Goal: Task Accomplishment & Management: Use online tool/utility

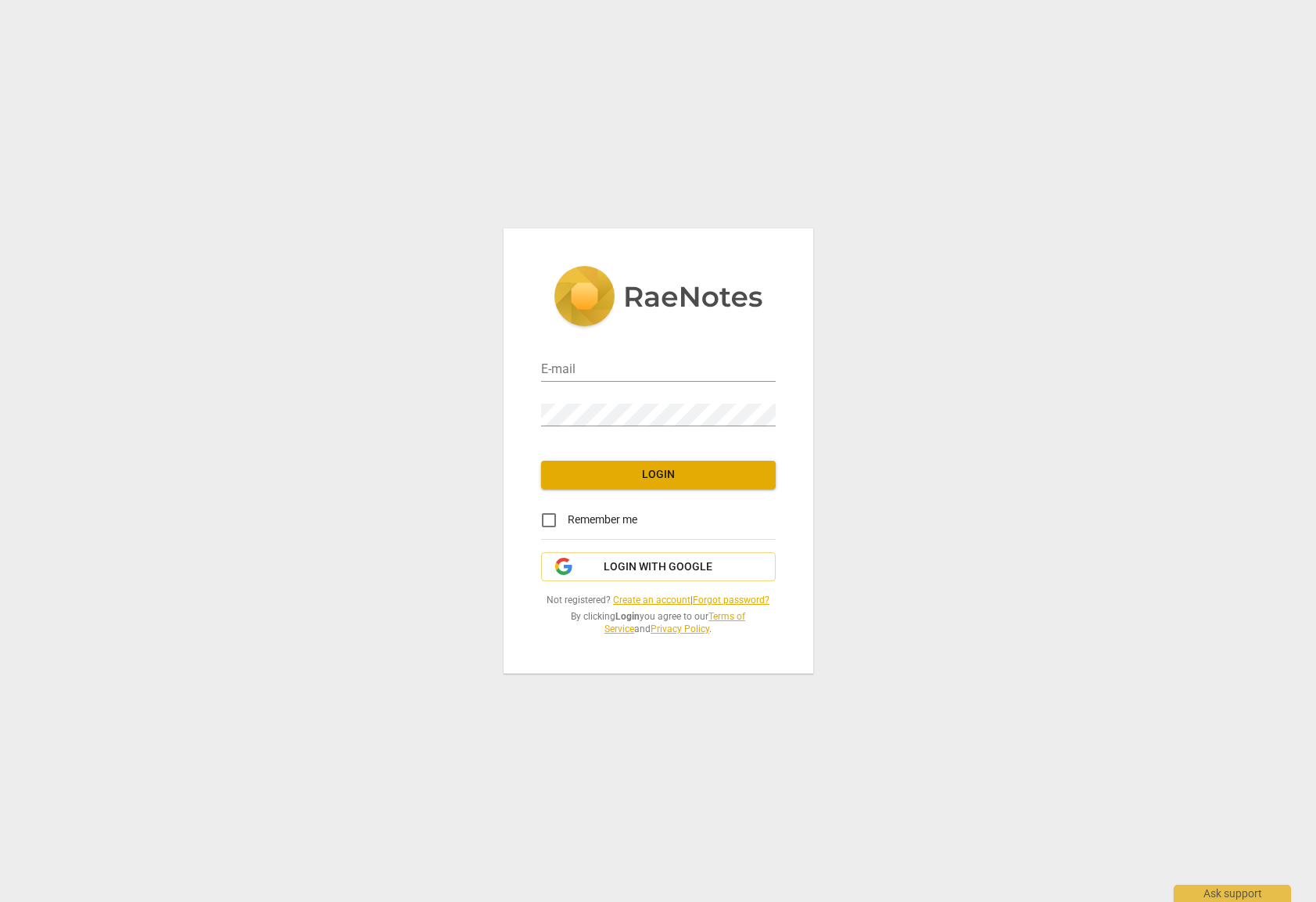
type input "[EMAIL_ADDRESS][DOMAIN_NAME]"
click at [991, 403] on div "E-mail [EMAIL_ADDRESS][DOMAIN_NAME] Password Login Remember me Login with Googl…" at bounding box center [658, 451] width 1316 height 902
click at [546, 515] on input "Remember me" at bounding box center [549, 520] width 38 height 38
checkbox input "true"
click at [616, 479] on span "Login" at bounding box center [658, 474] width 209 height 15
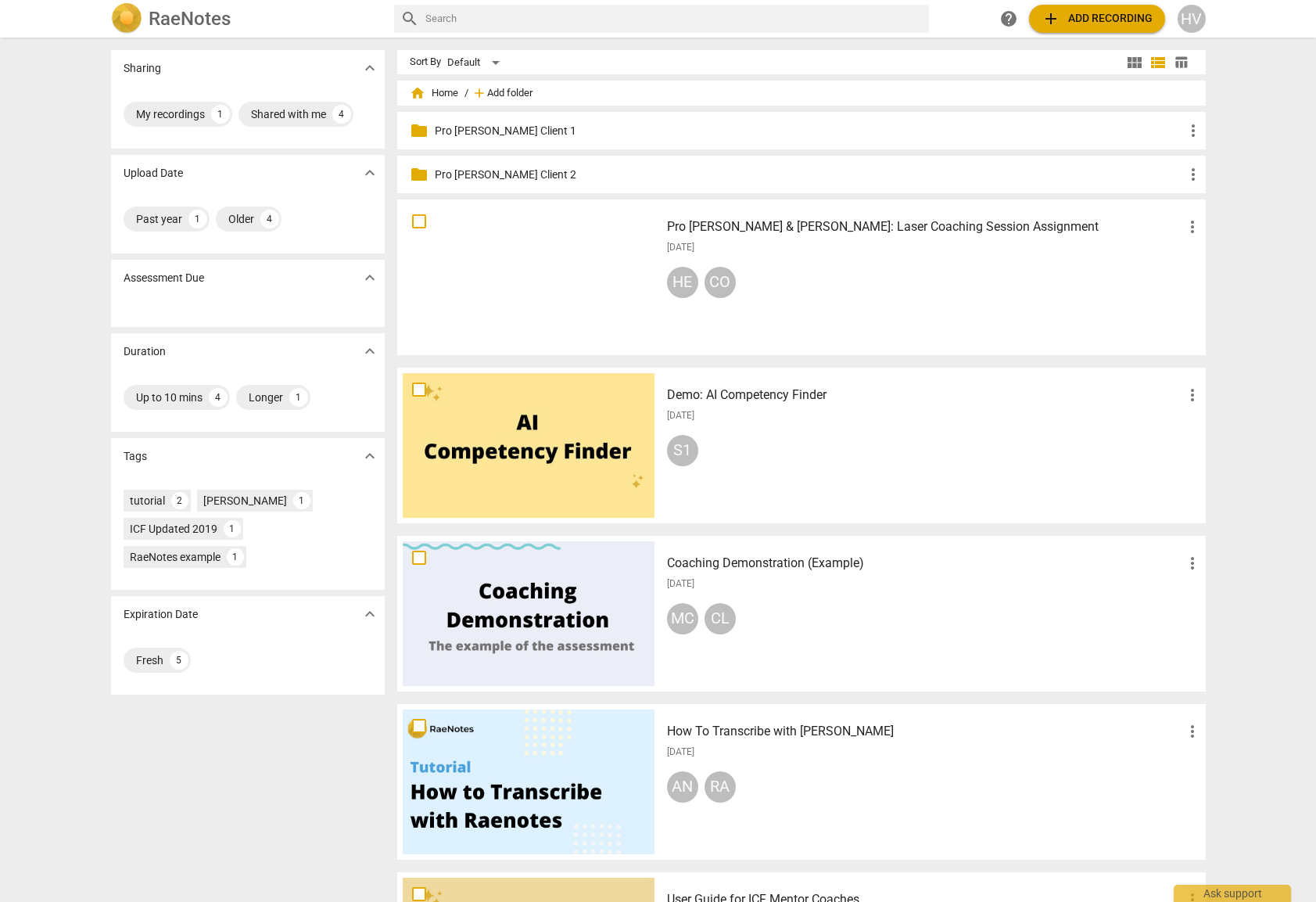
click at [516, 90] on span "Add folder" at bounding box center [509, 93] width 46 height 12
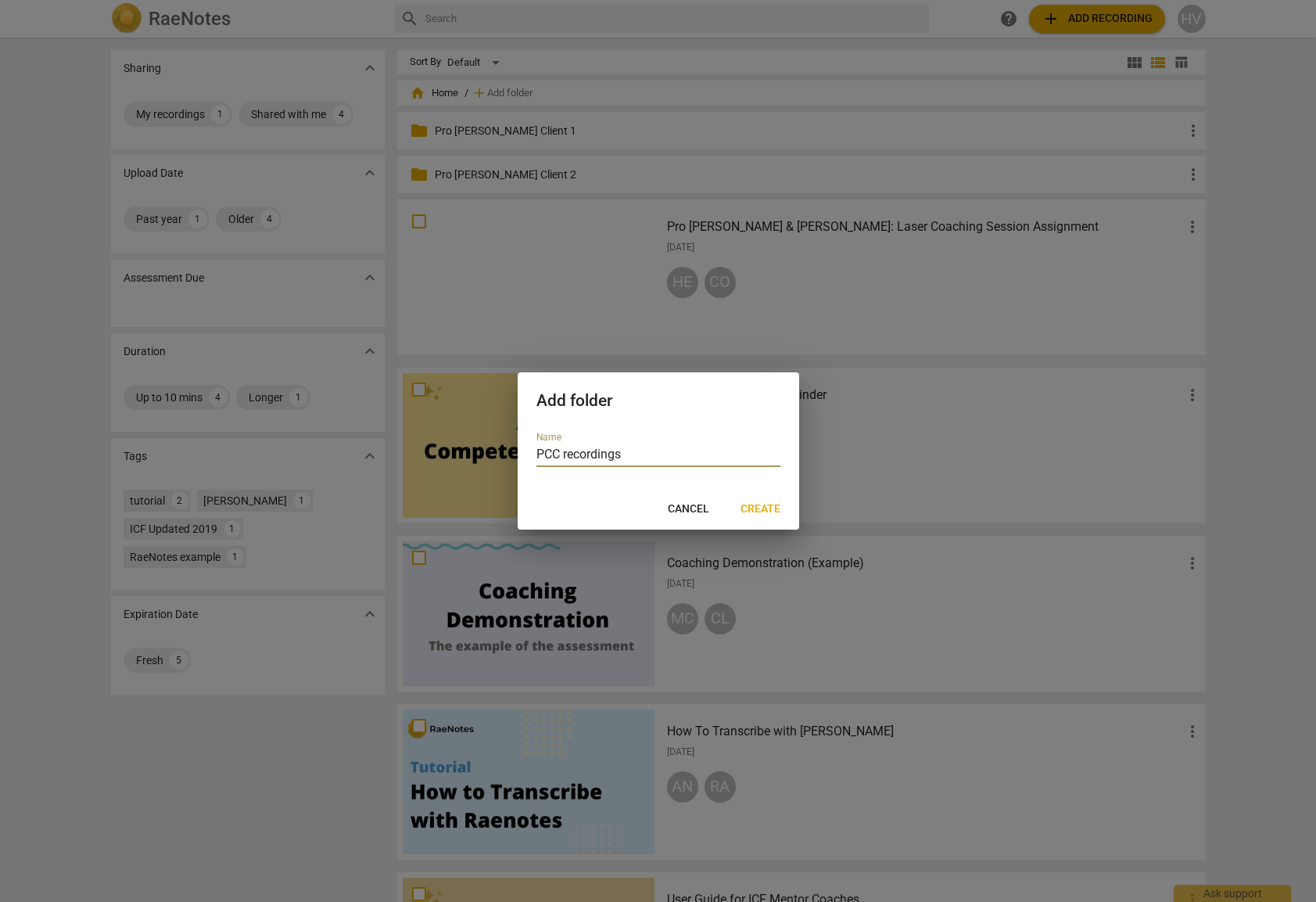
click at [570, 459] on input "PCC recordings" at bounding box center [658, 455] width 244 height 22
type input "PCC Recordings"
click at [780, 507] on button "Create" at bounding box center [760, 509] width 64 height 28
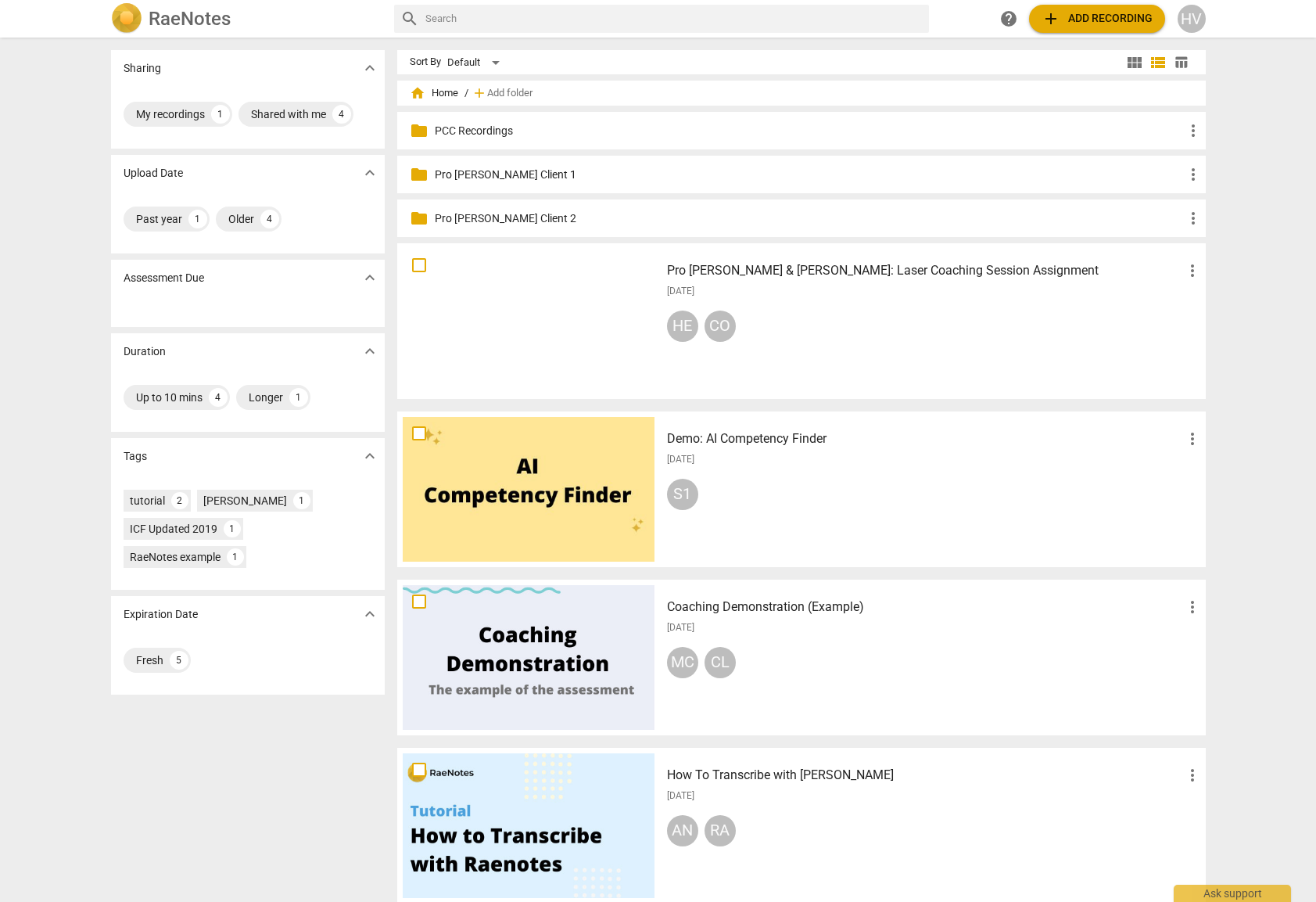
click at [538, 130] on p "PCC Recordings" at bounding box center [809, 131] width 749 height 16
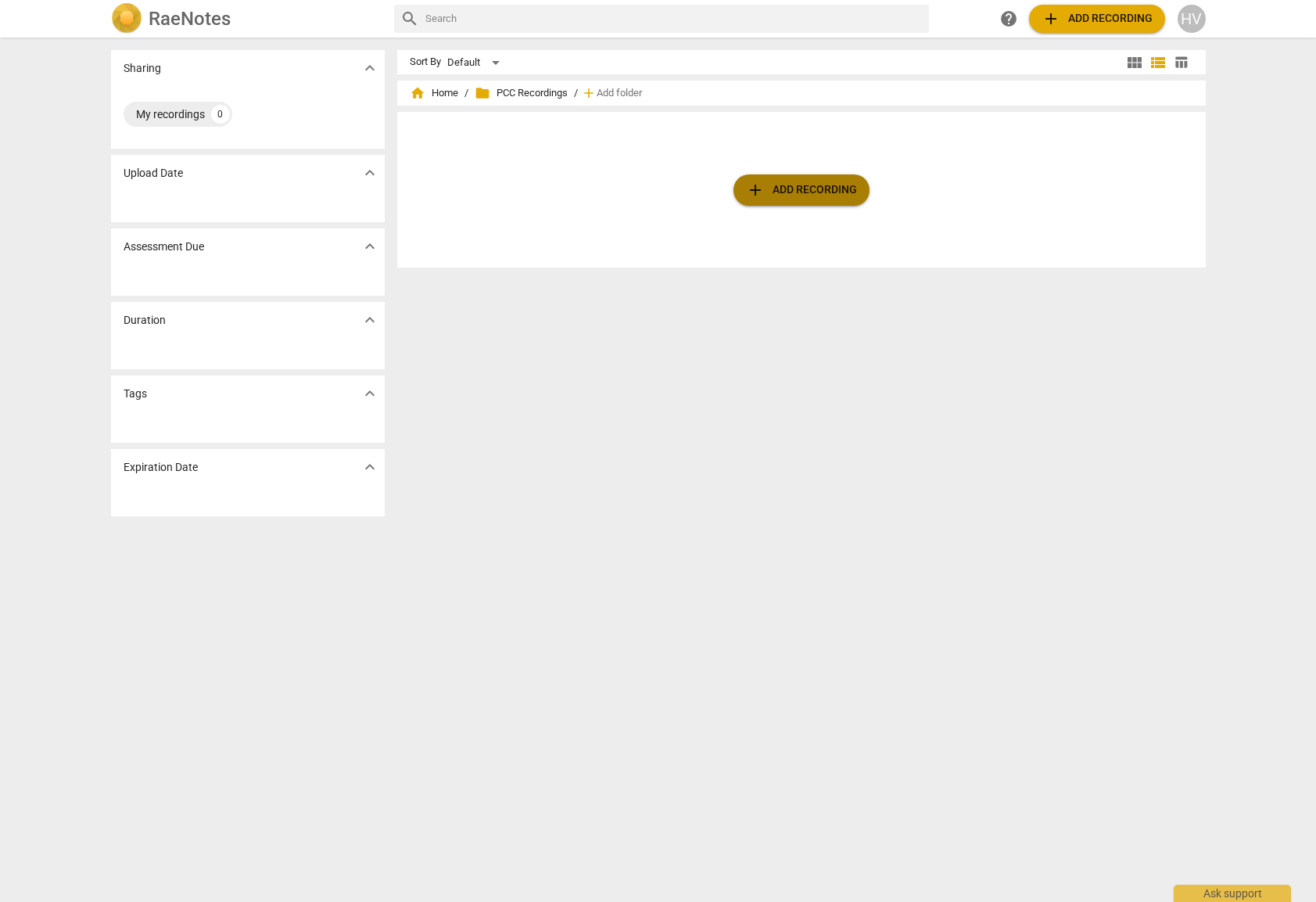
click at [852, 186] on span "add Add recording" at bounding box center [801, 190] width 111 height 19
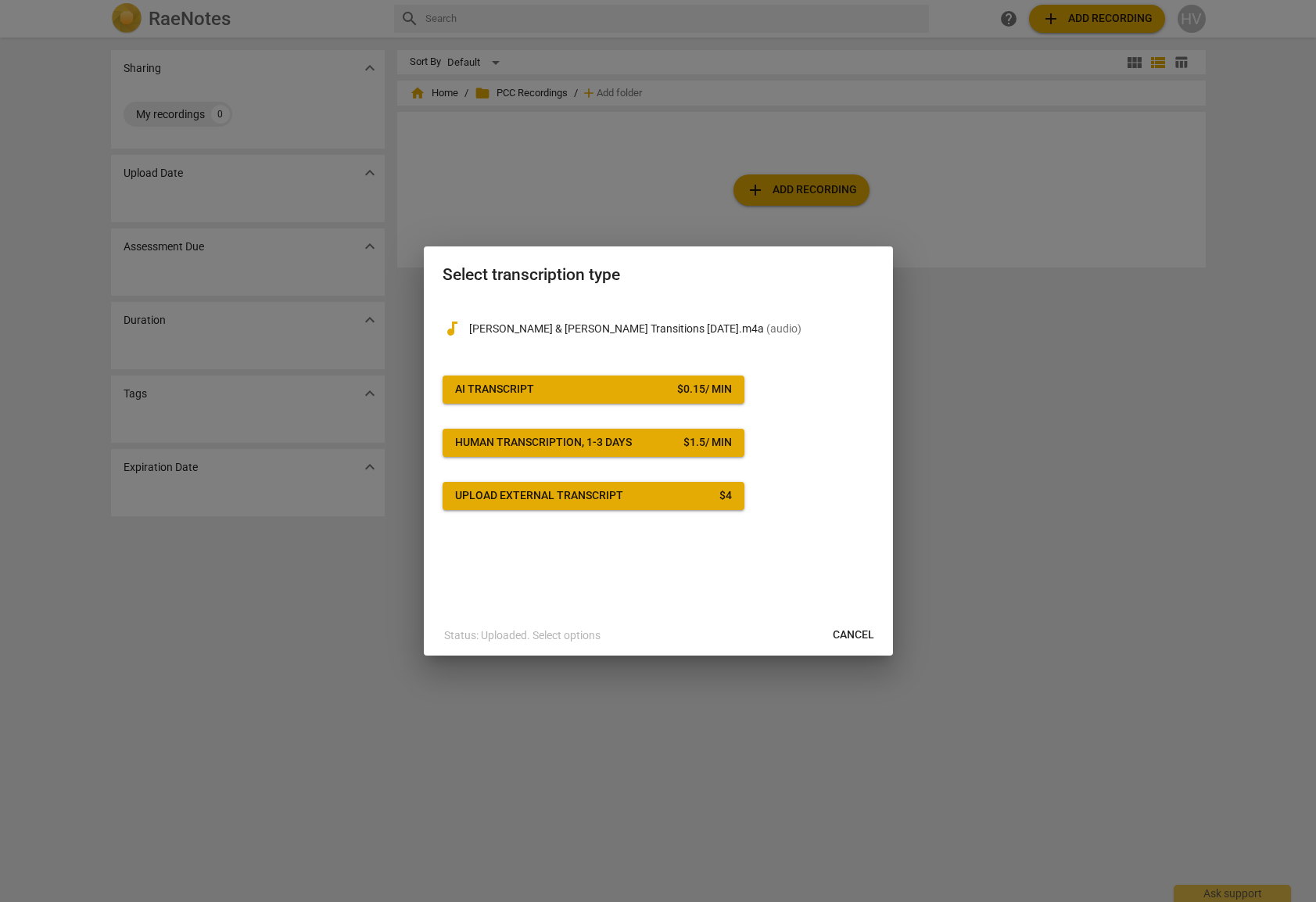
click at [632, 391] on span "AI Transcript $ 0.15 / min" at bounding box center [593, 389] width 277 height 15
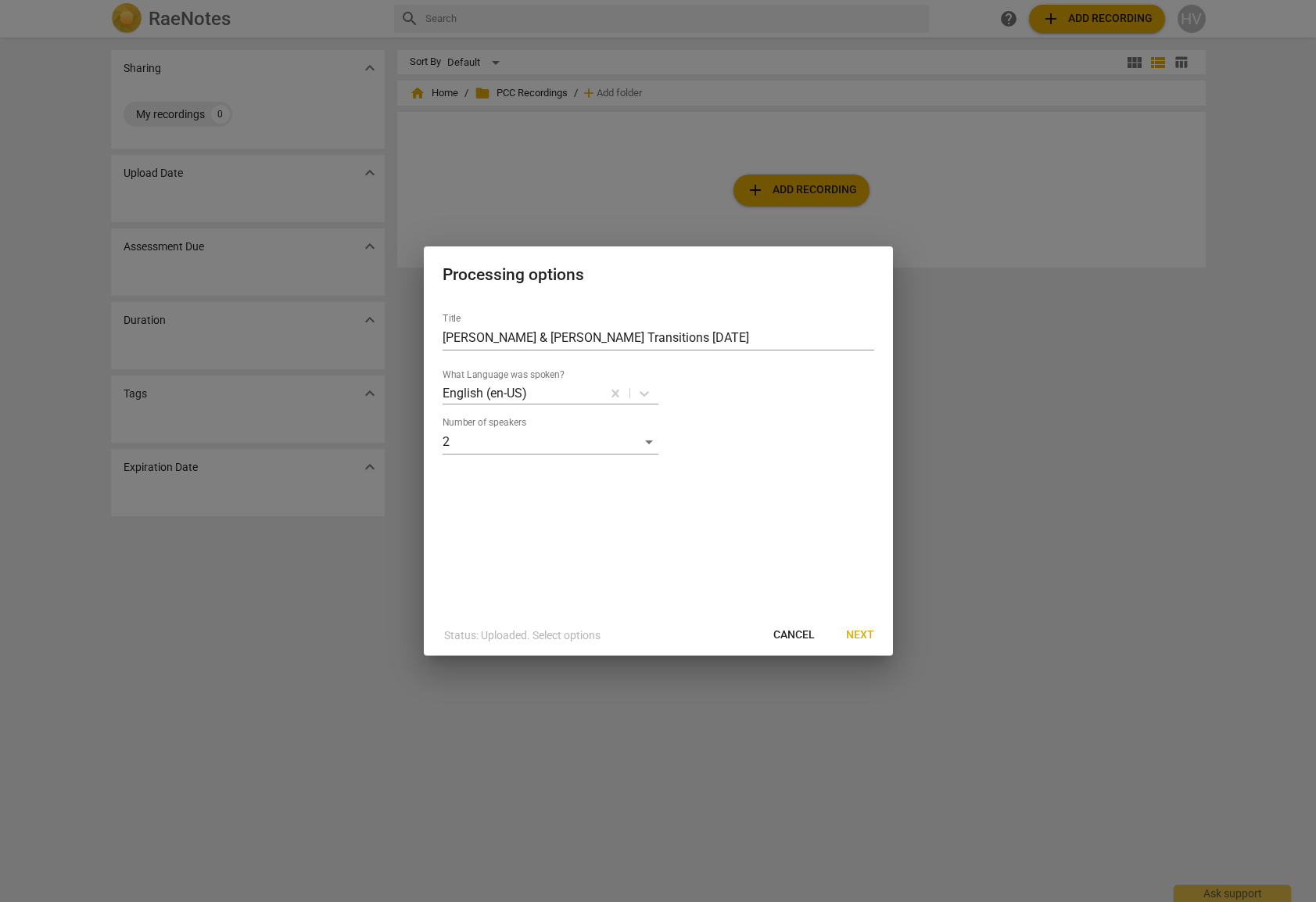
click at [859, 635] on span "Next" at bounding box center [859, 634] width 28 height 15
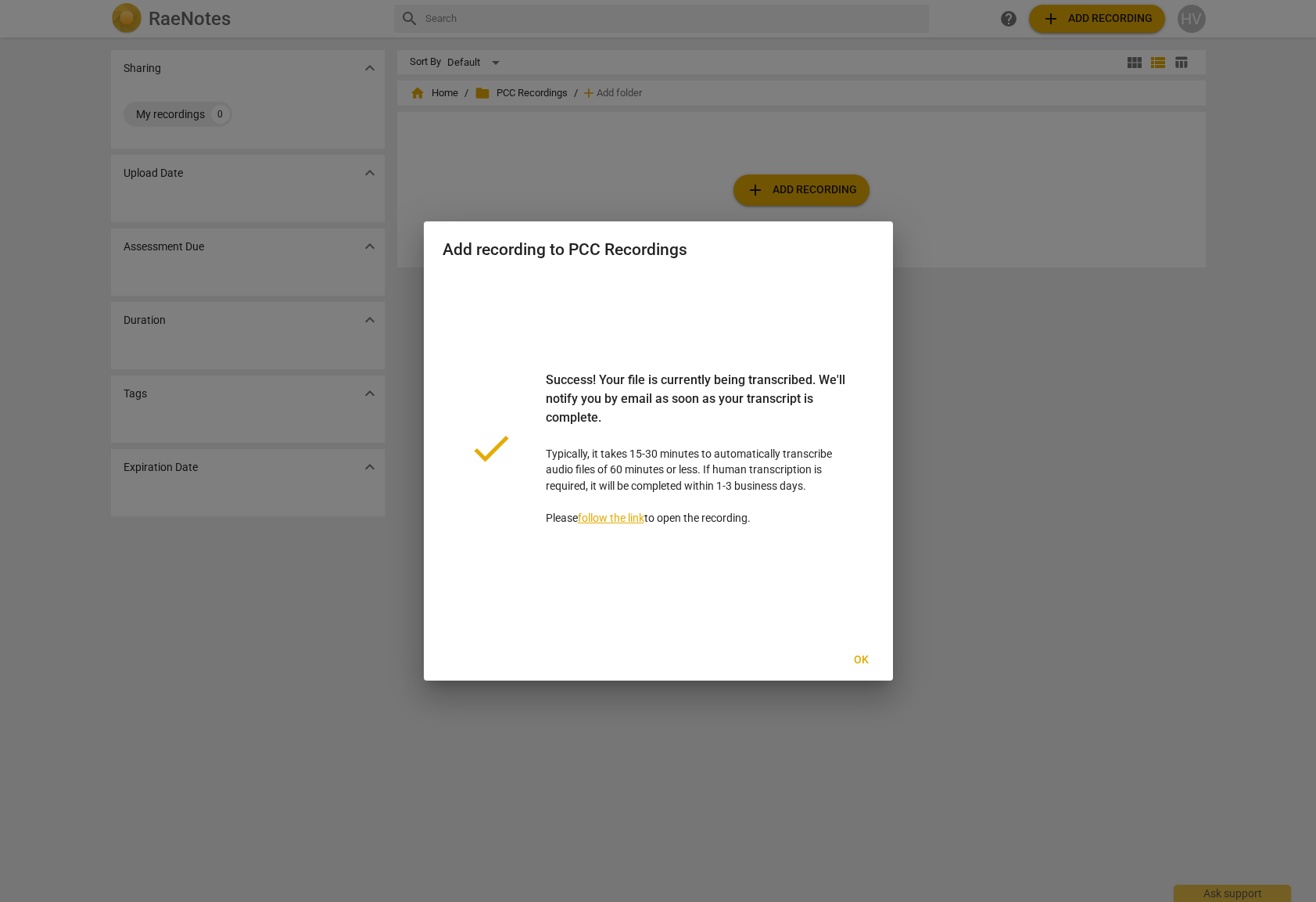
click at [871, 657] on span "Ok" at bounding box center [861, 659] width 25 height 15
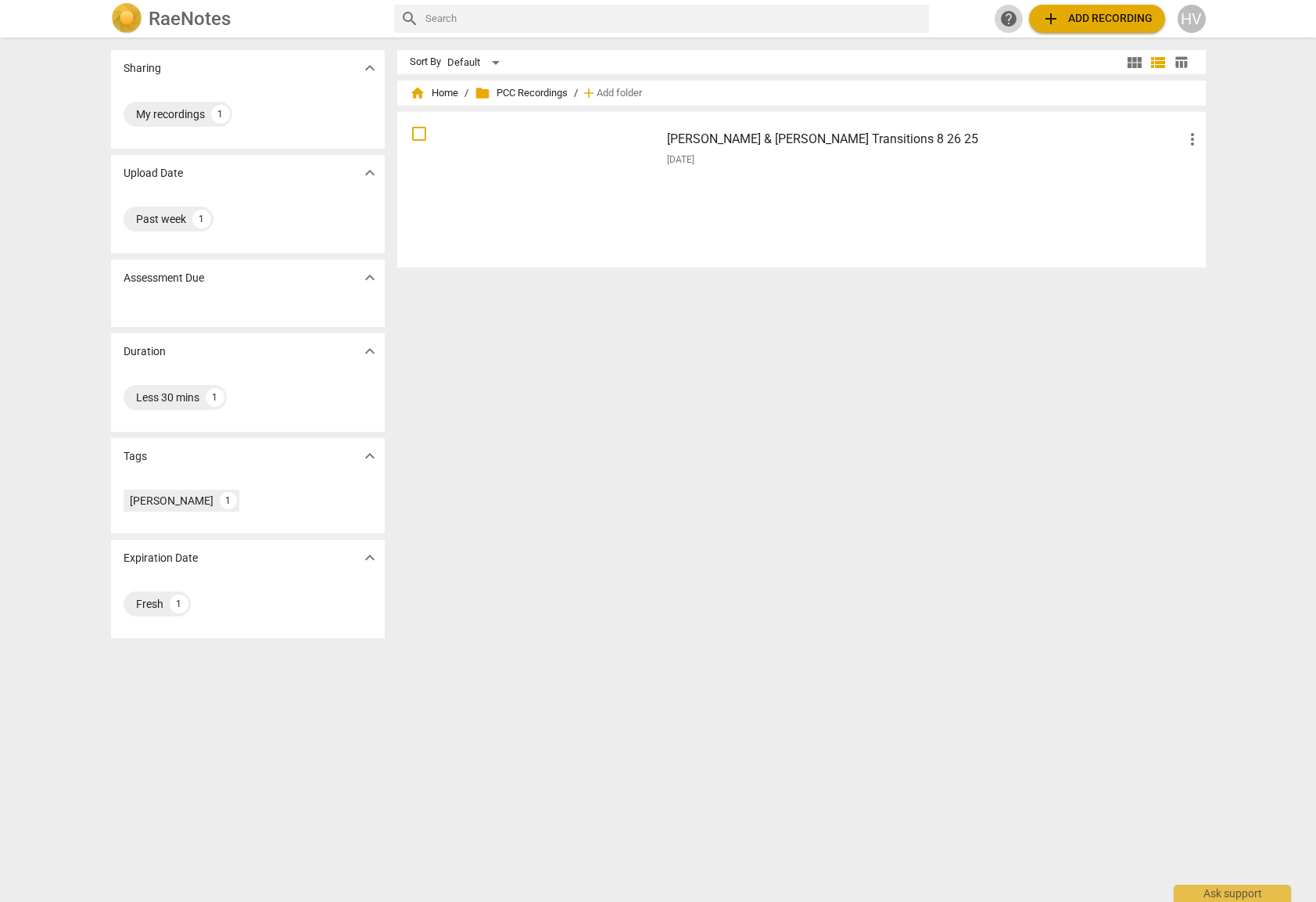
click at [1007, 13] on span "help" at bounding box center [1008, 18] width 19 height 19
click at [567, 486] on div "Sort By Default view_module view_list table_chart home Home / folder PCC Record…" at bounding box center [808, 469] width 821 height 839
click at [702, 133] on h3 "Andrea & Heloisa Transitions 8 26 25" at bounding box center [925, 139] width 516 height 19
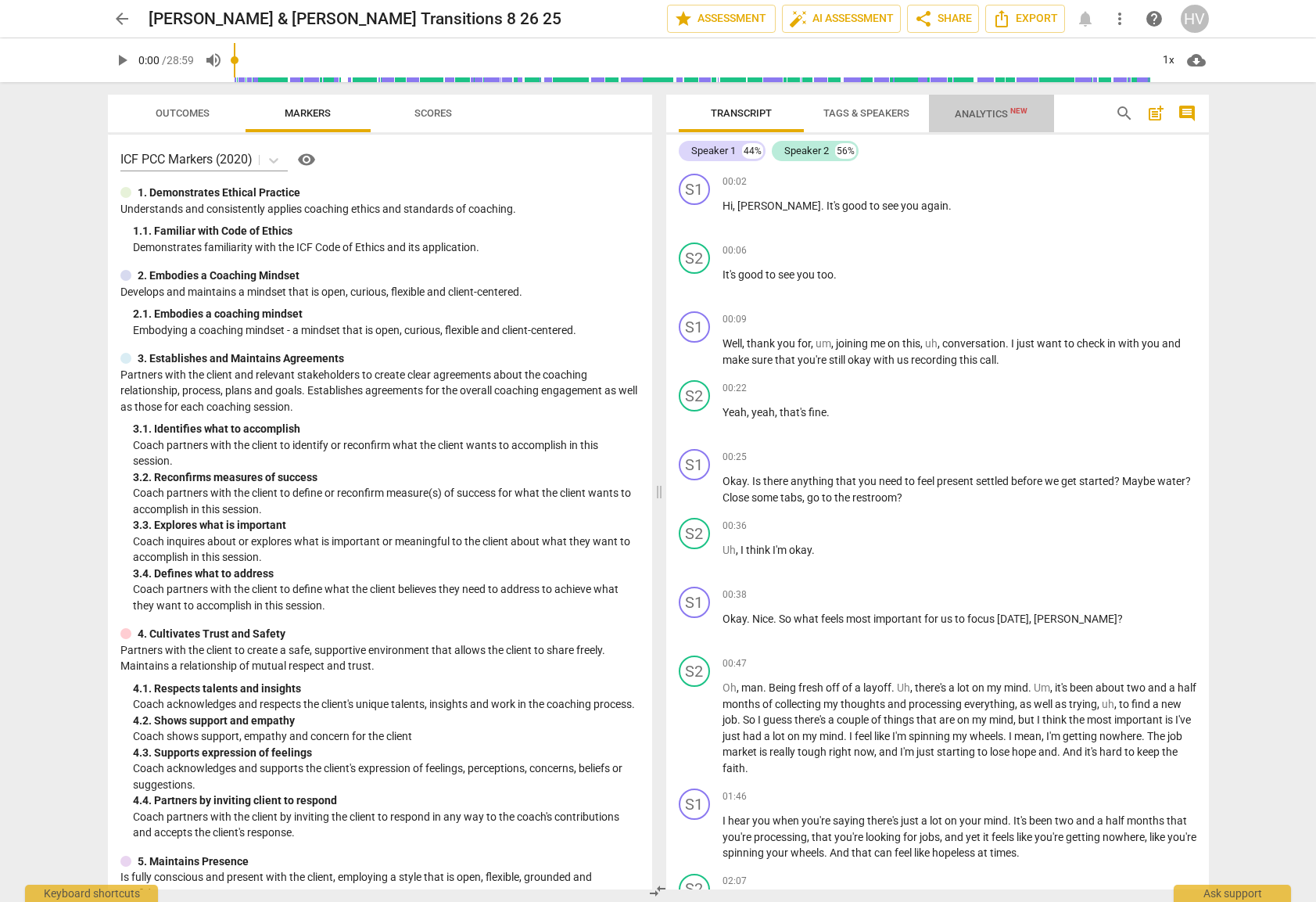
click at [1006, 116] on span "Analytics New" at bounding box center [990, 114] width 73 height 12
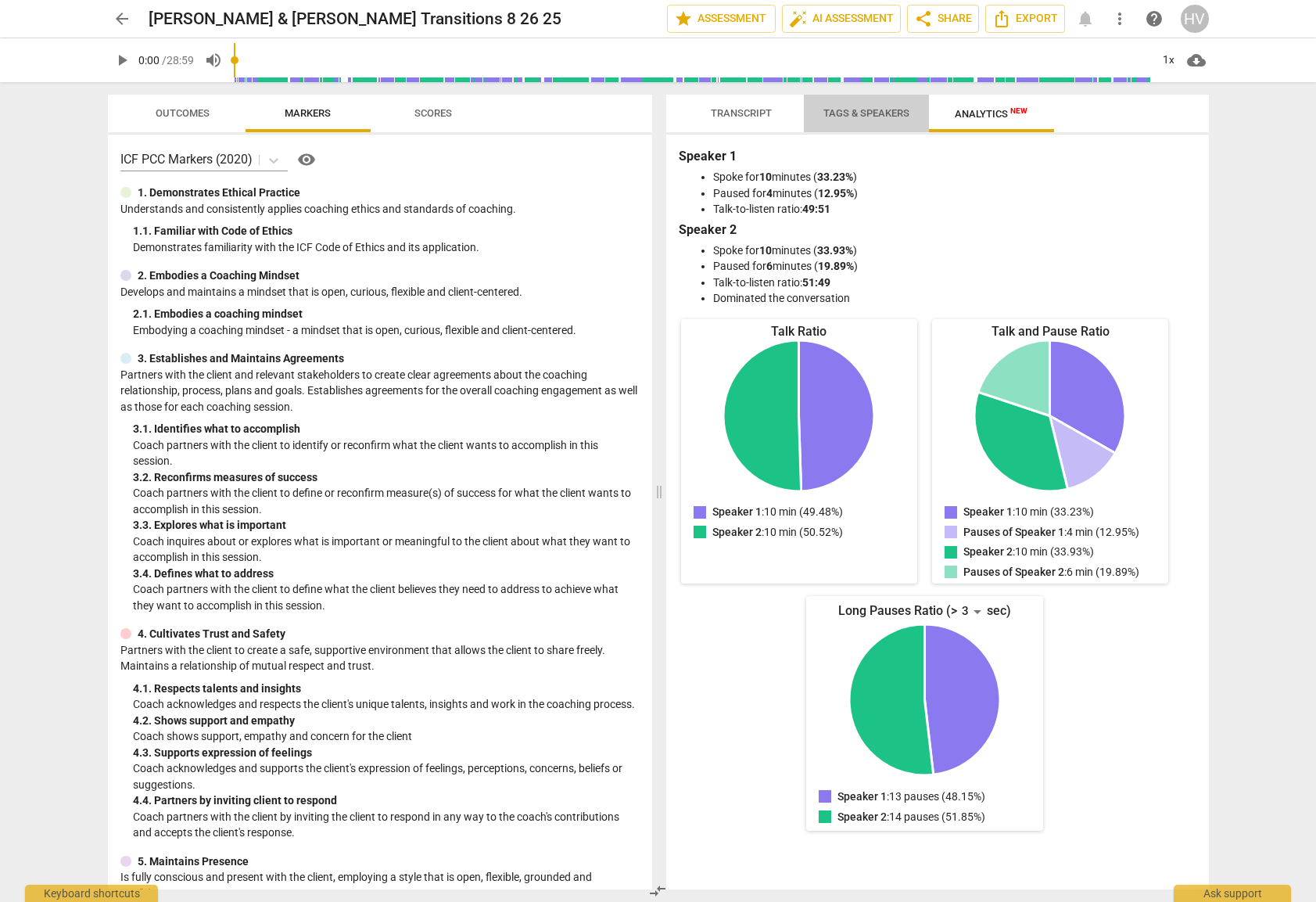
click at [867, 116] on span "Tags & Speakers" at bounding box center [866, 113] width 86 height 12
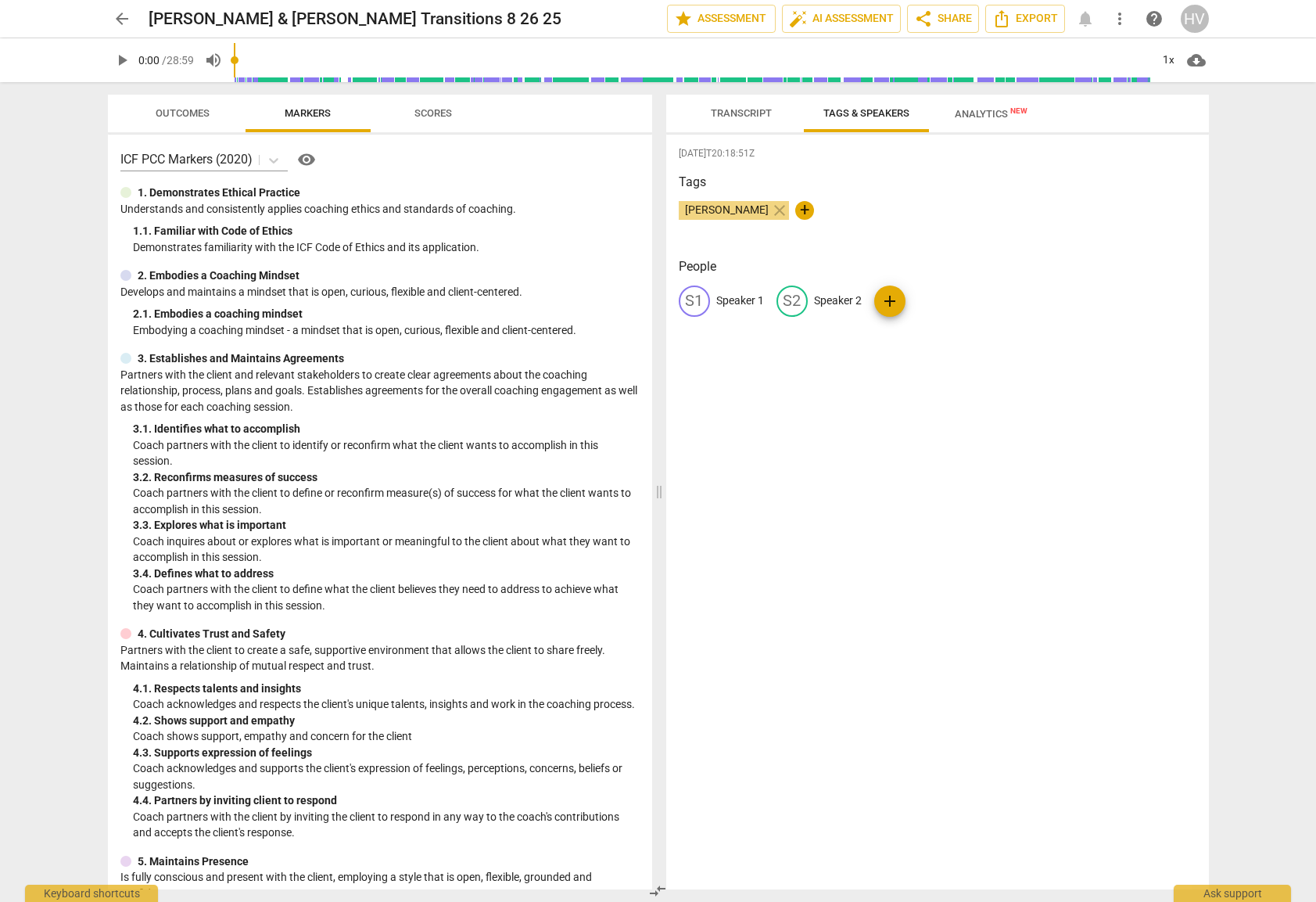
click at [754, 119] on span "Transcript" at bounding box center [741, 114] width 98 height 21
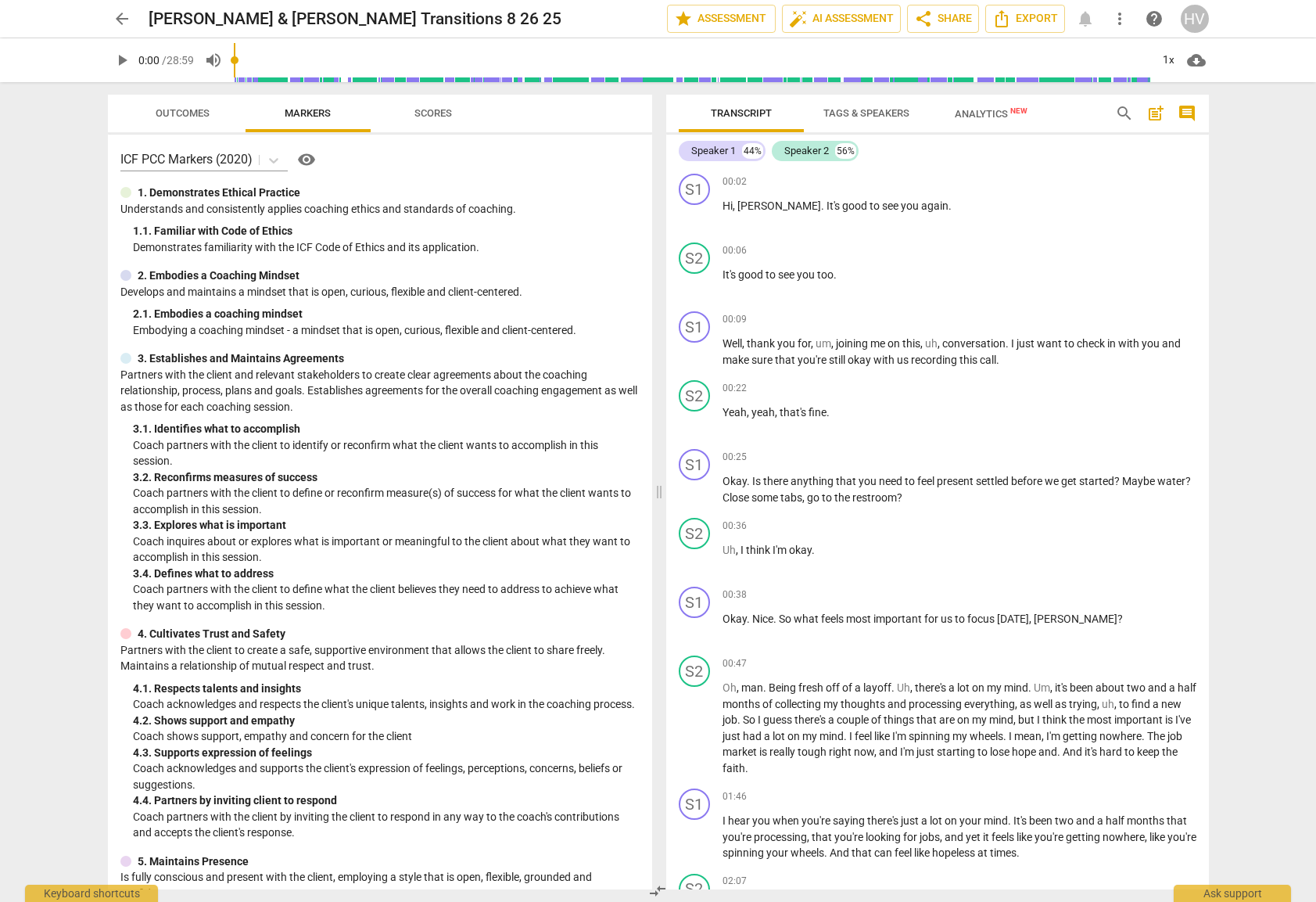
click at [861, 108] on span "Tags & Speakers" at bounding box center [866, 113] width 86 height 12
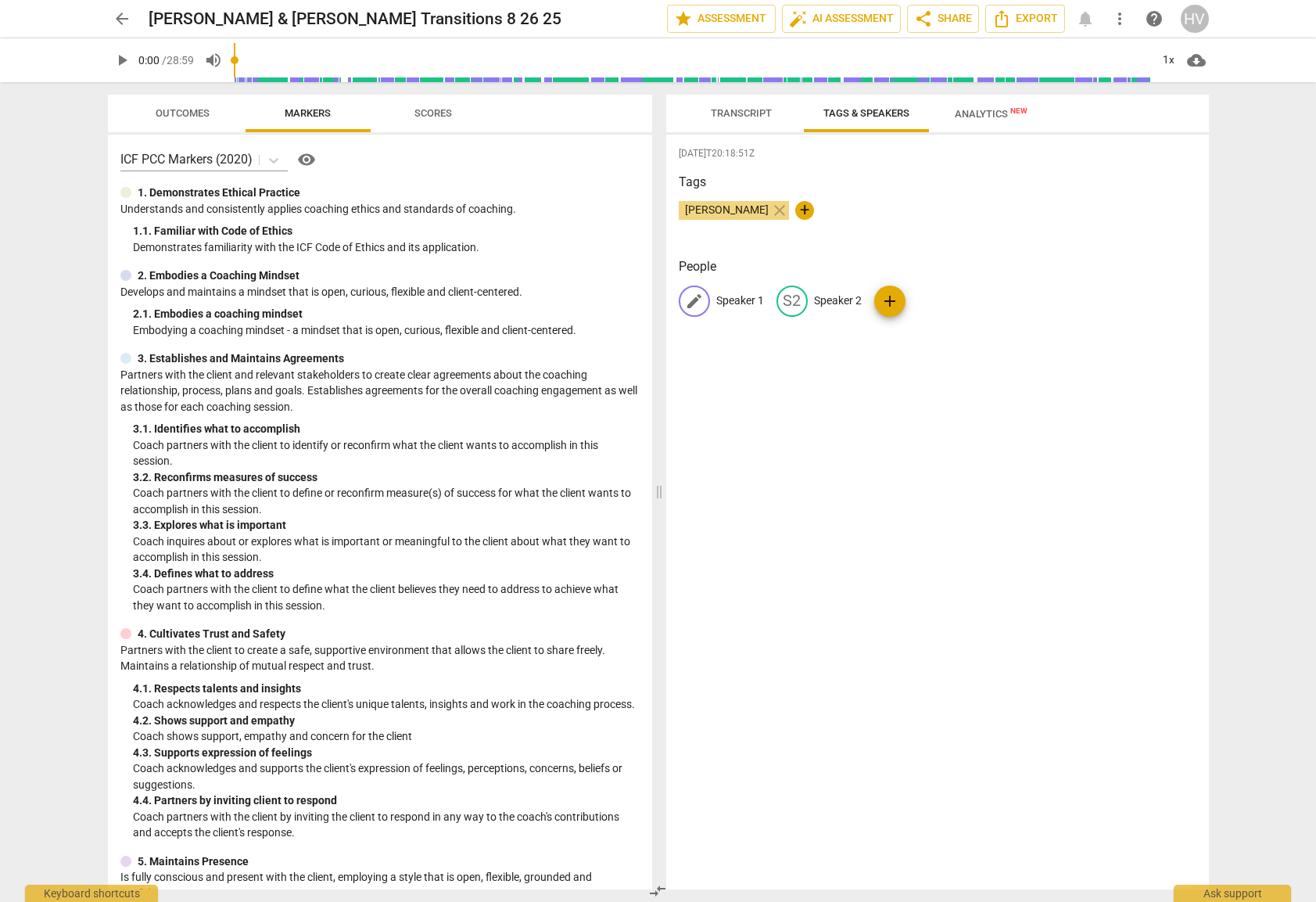
click at [743, 300] on p "Speaker 1" at bounding box center [739, 301] width 47 height 16
type input "H"
type input "Coach"
click at [937, 300] on p "Speaker 2" at bounding box center [939, 301] width 47 height 16
type input "Client"
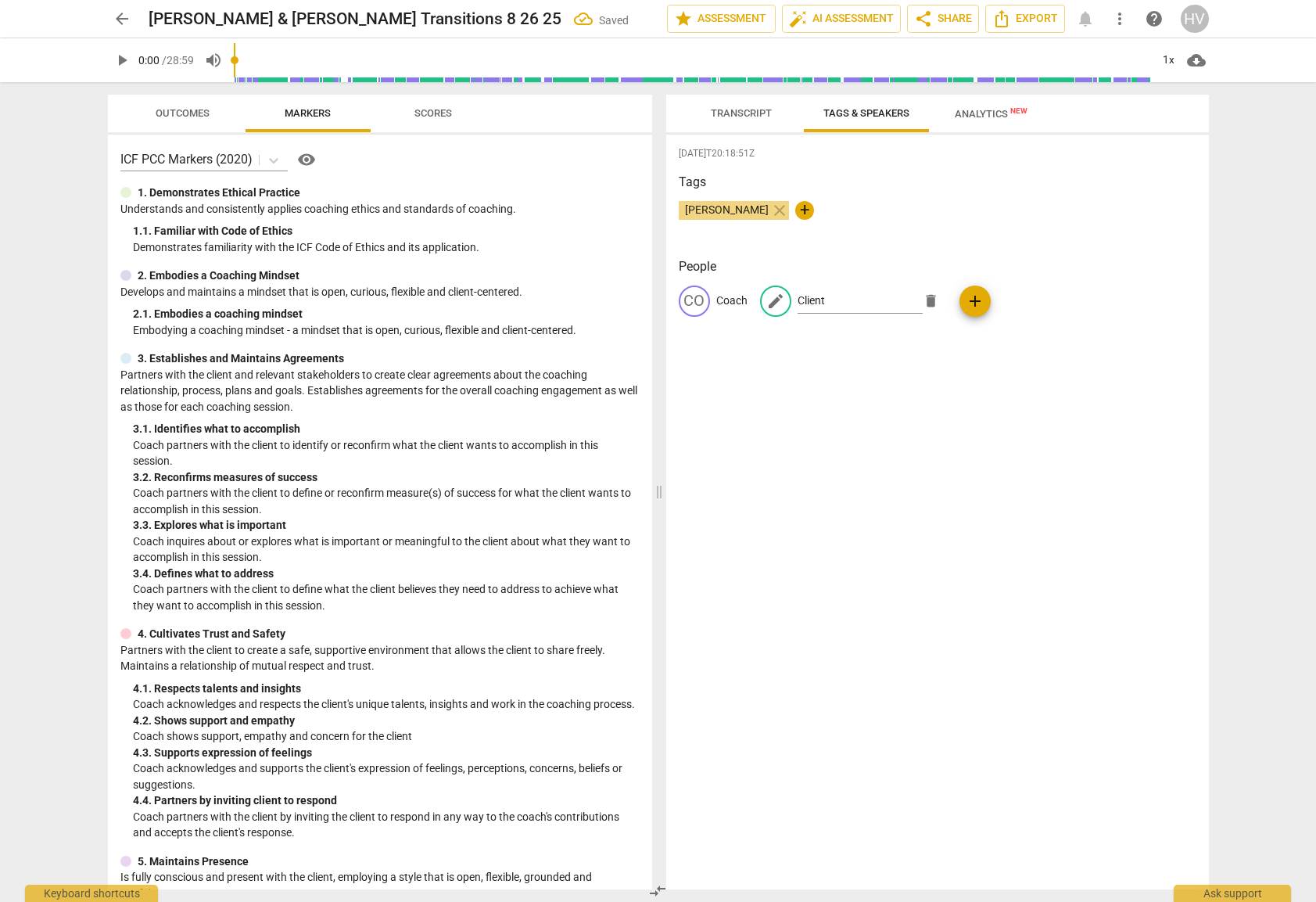
click at [920, 382] on div "2025-08-26T20:18:51Z Tags Heloisa Vila close + People CO Coach edit Client dele…" at bounding box center [937, 511] width 543 height 755
click at [733, 108] on span "Transcript" at bounding box center [741, 113] width 61 height 12
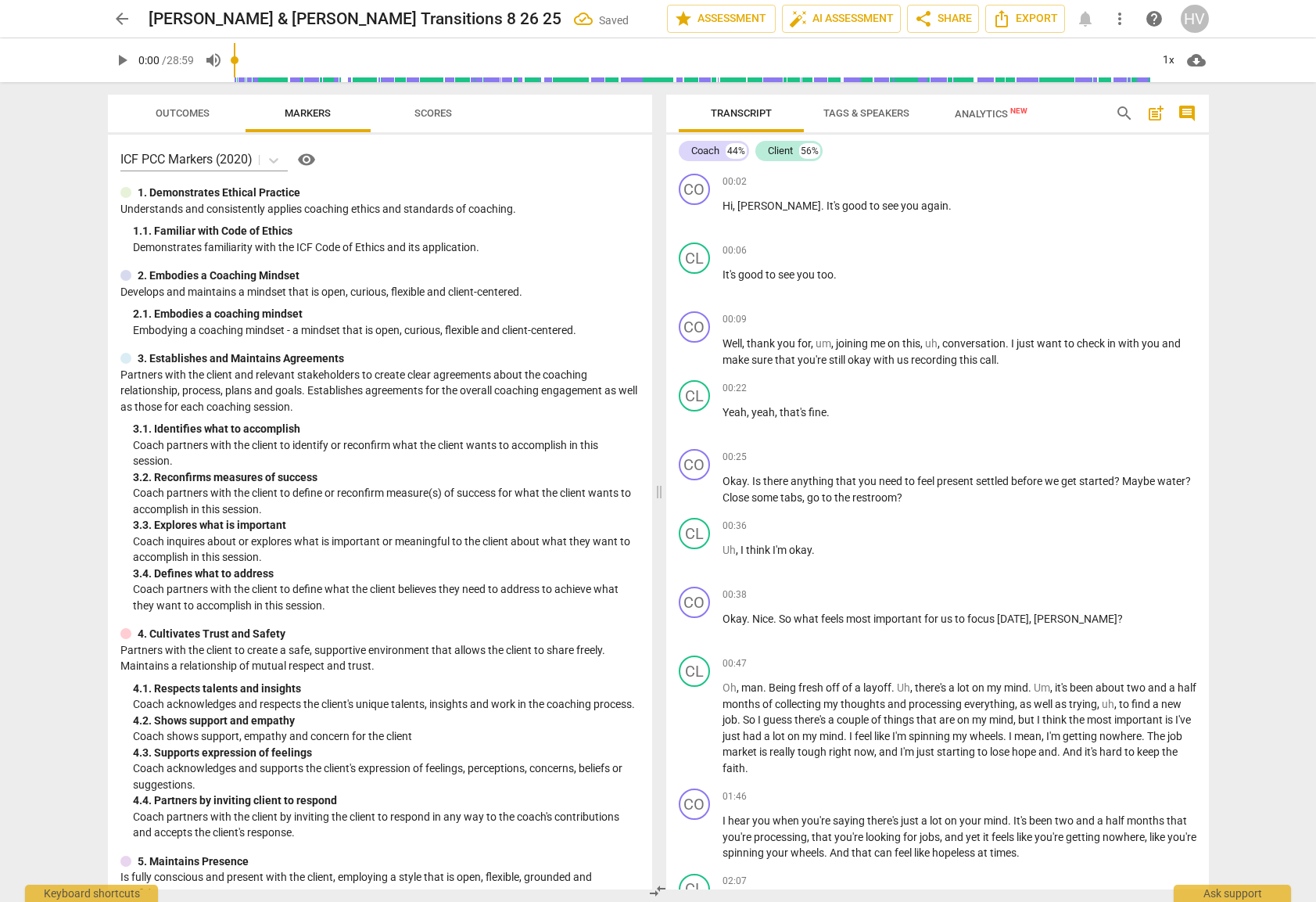
click at [972, 102] on span "Analytics New" at bounding box center [990, 114] width 110 height 23
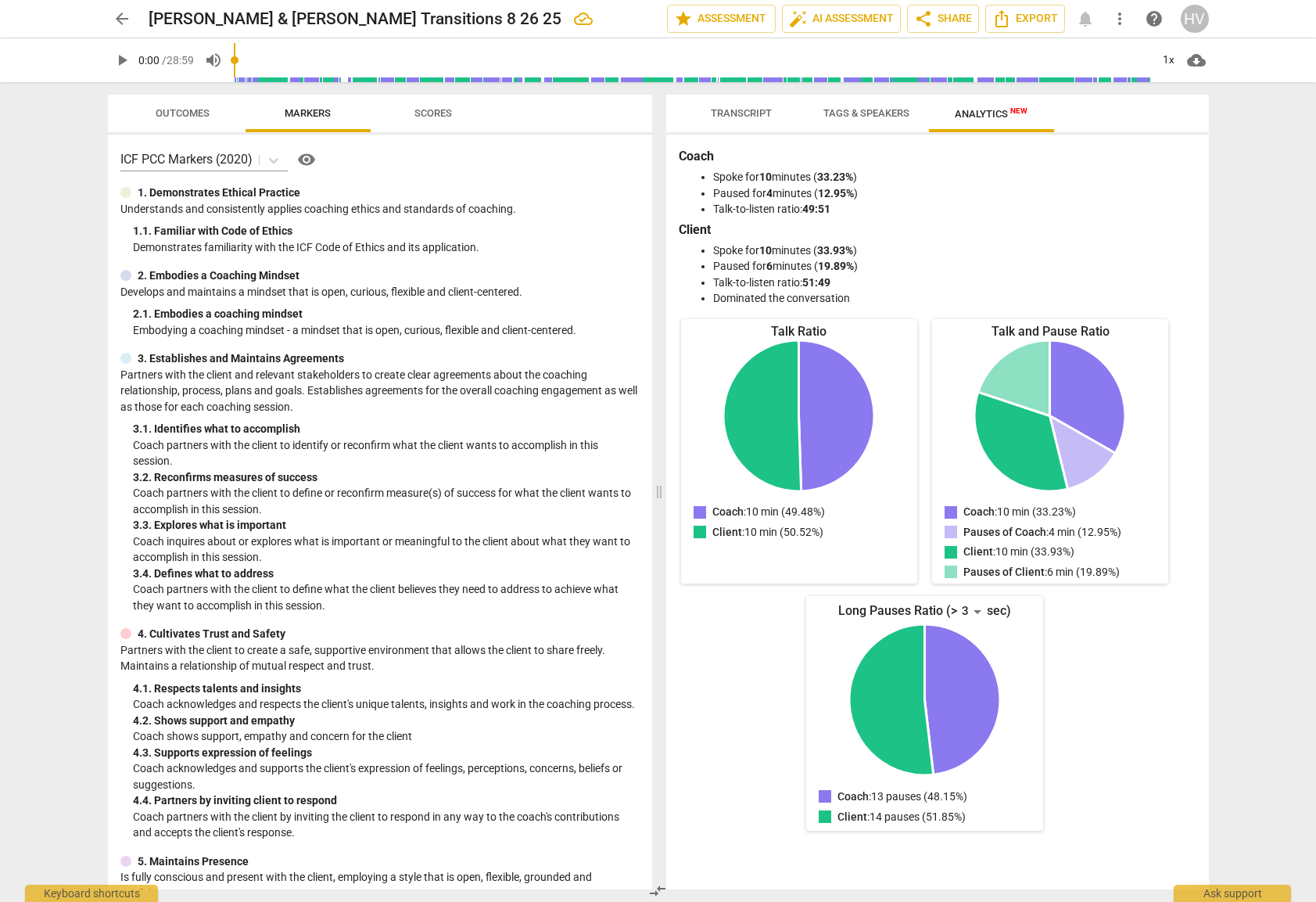
click at [745, 122] on span "Transcript" at bounding box center [741, 114] width 98 height 21
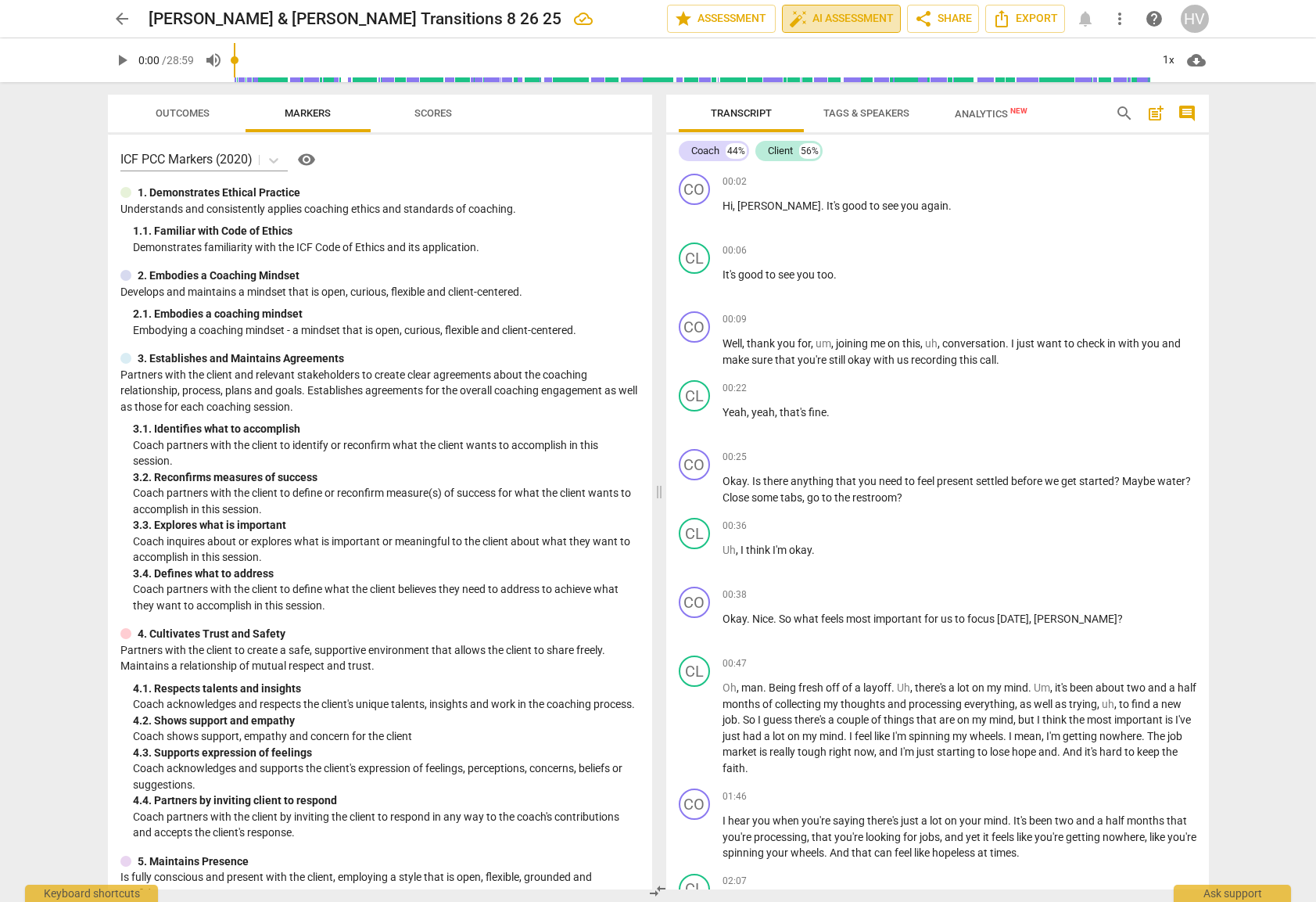
click at [817, 16] on span "auto_fix_high AI Assessment" at bounding box center [841, 18] width 105 height 19
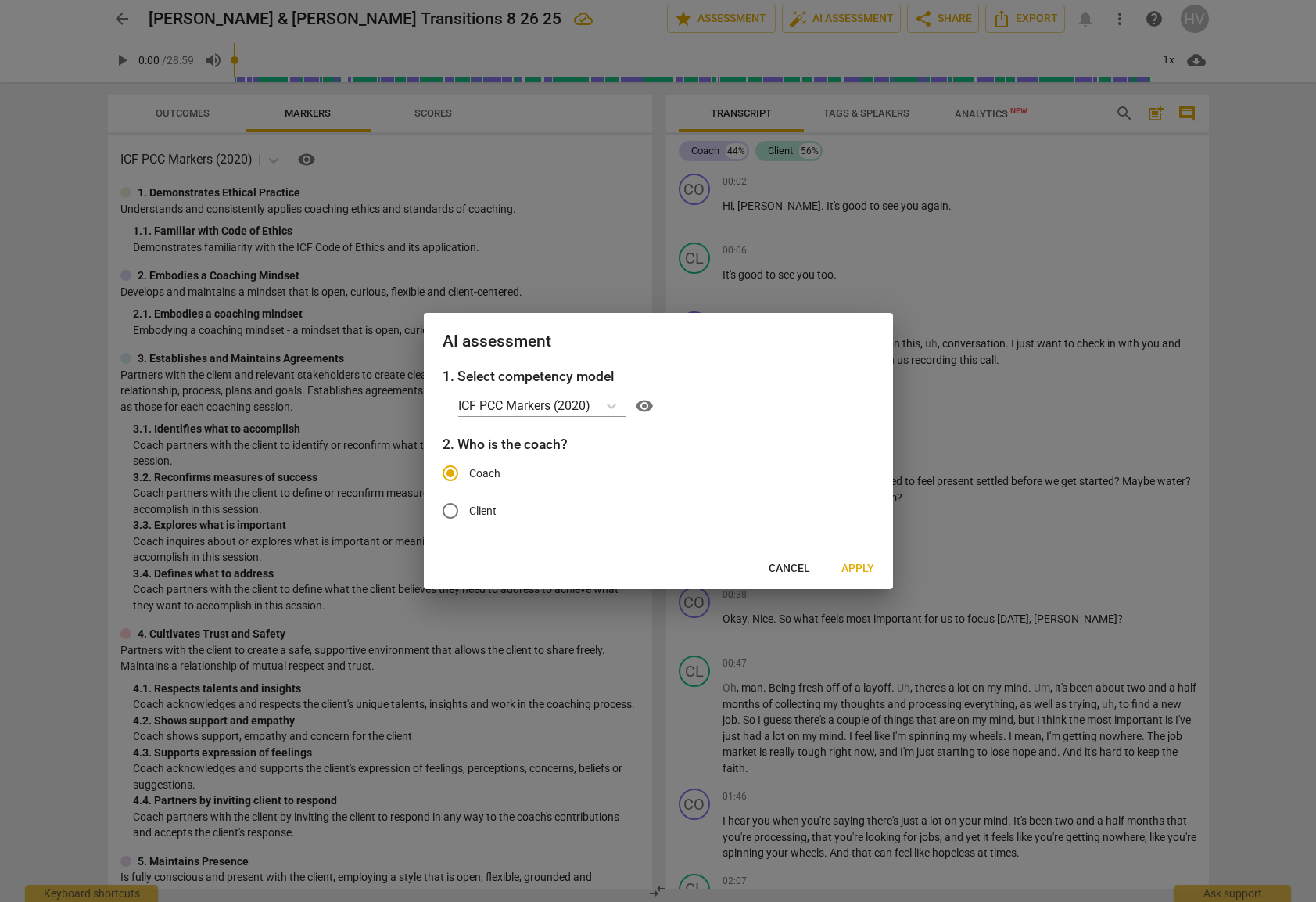
click at [863, 565] on span "Apply" at bounding box center [858, 568] width 33 height 15
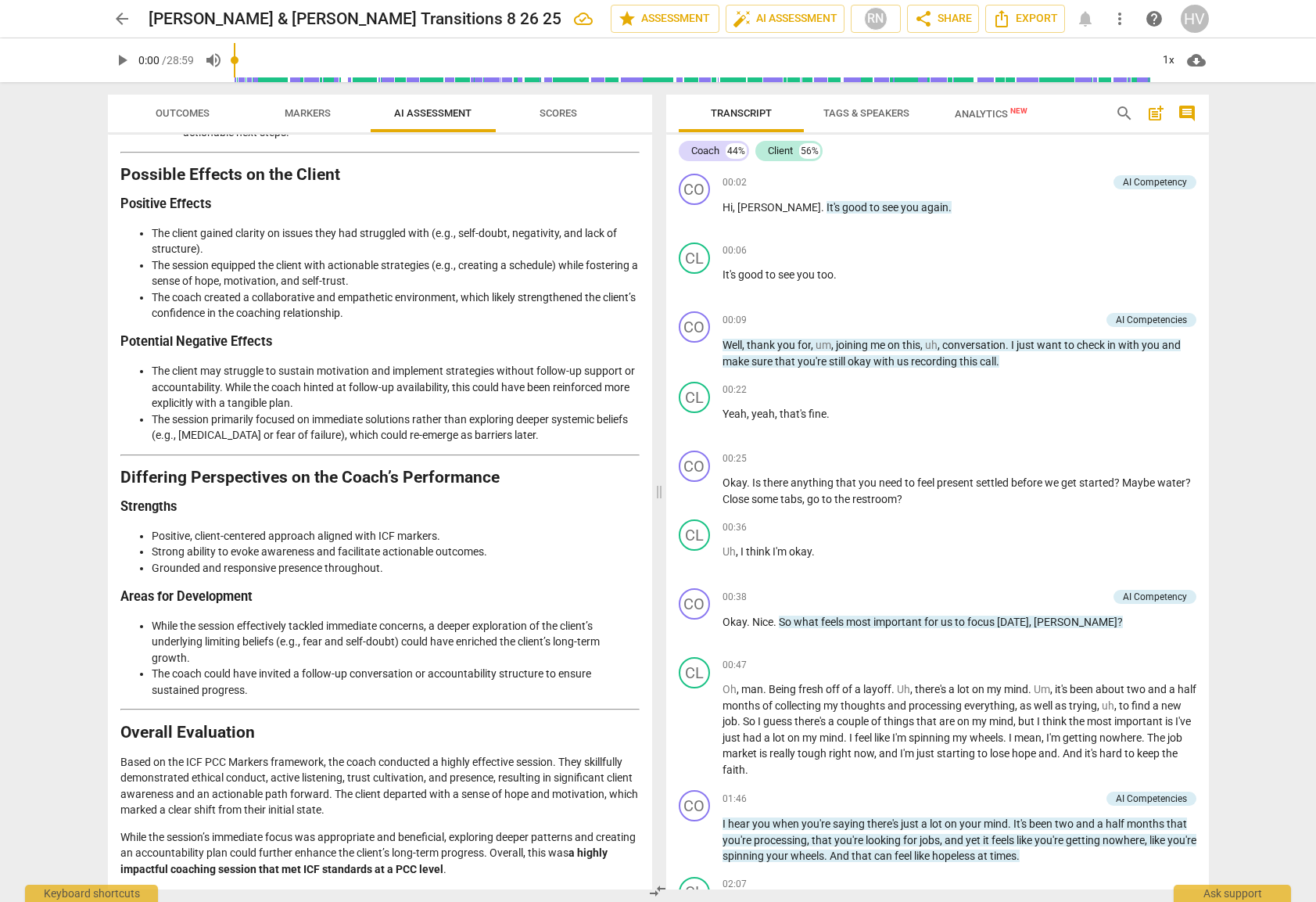
click at [546, 113] on span "Scores" at bounding box center [559, 113] width 38 height 12
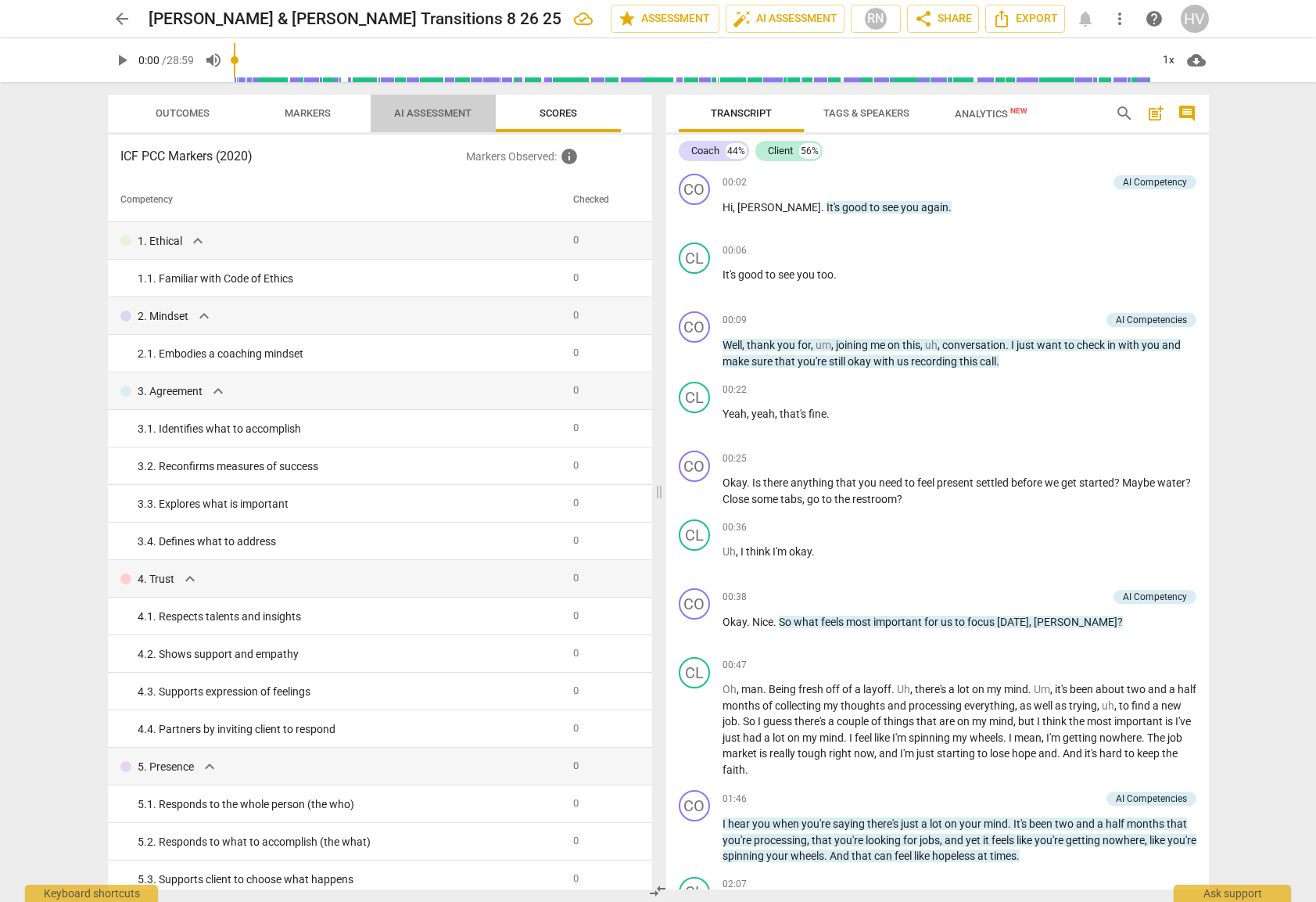
click at [440, 123] on span "AI Assessment" at bounding box center [432, 114] width 115 height 21
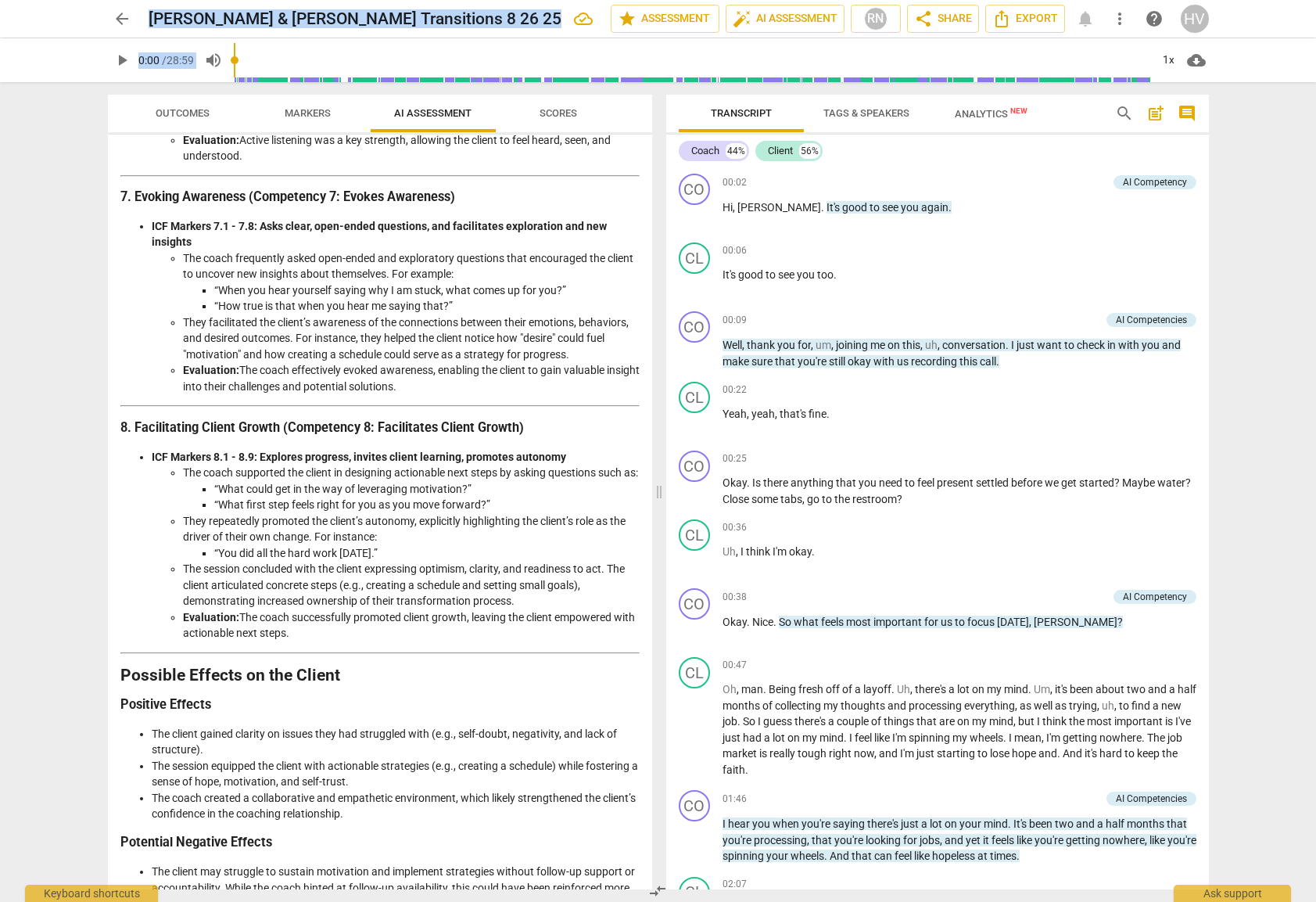
scroll to position [2059, 0]
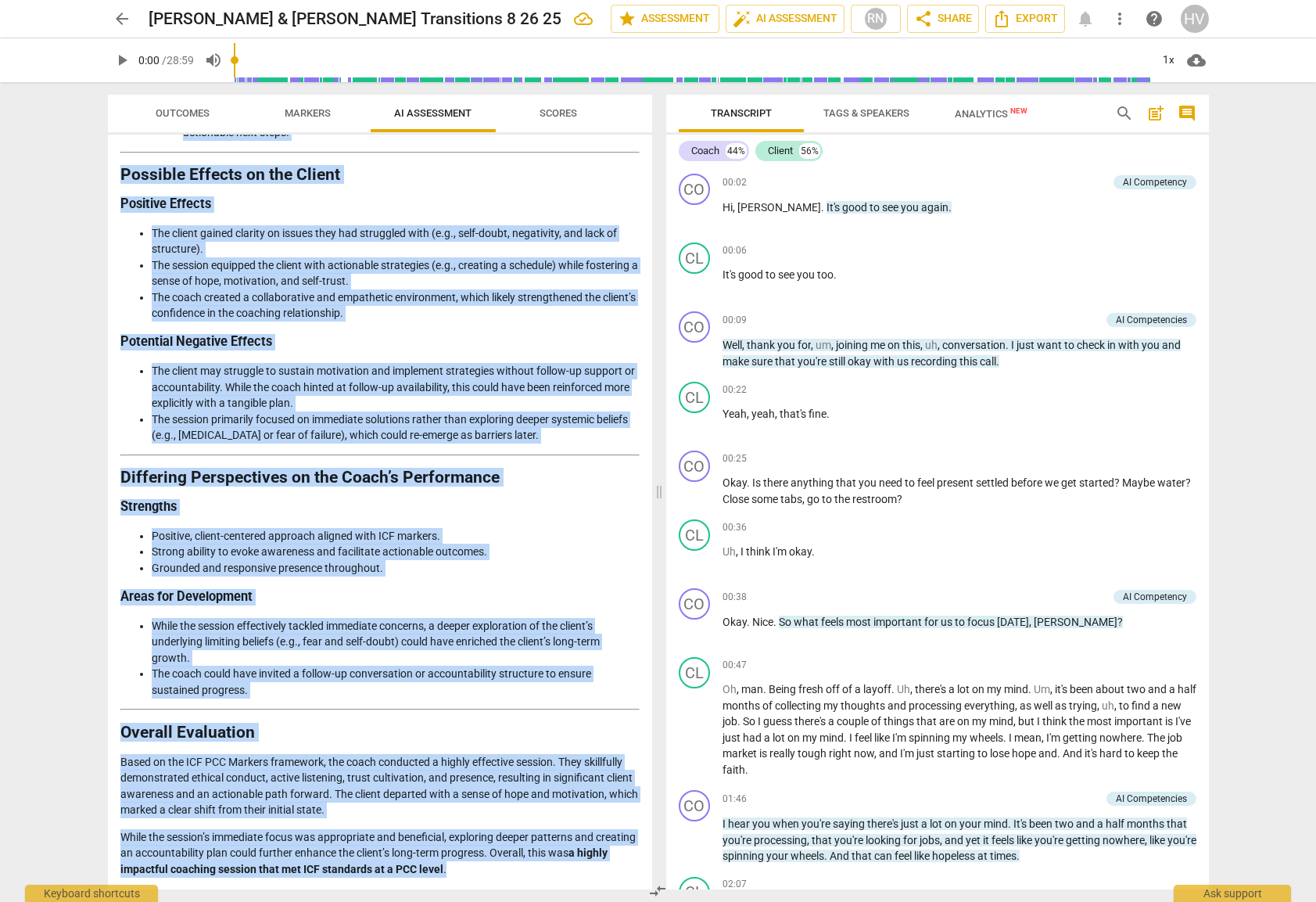
drag, startPoint x: 122, startPoint y: 176, endPoint x: 517, endPoint y: 870, distance: 798.5
copy div "Assessment of the Coaching Session Coach’s Approach: Analysis Against ICF Compe…"
click at [1000, 111] on span "Analytics New" at bounding box center [990, 114] width 73 height 12
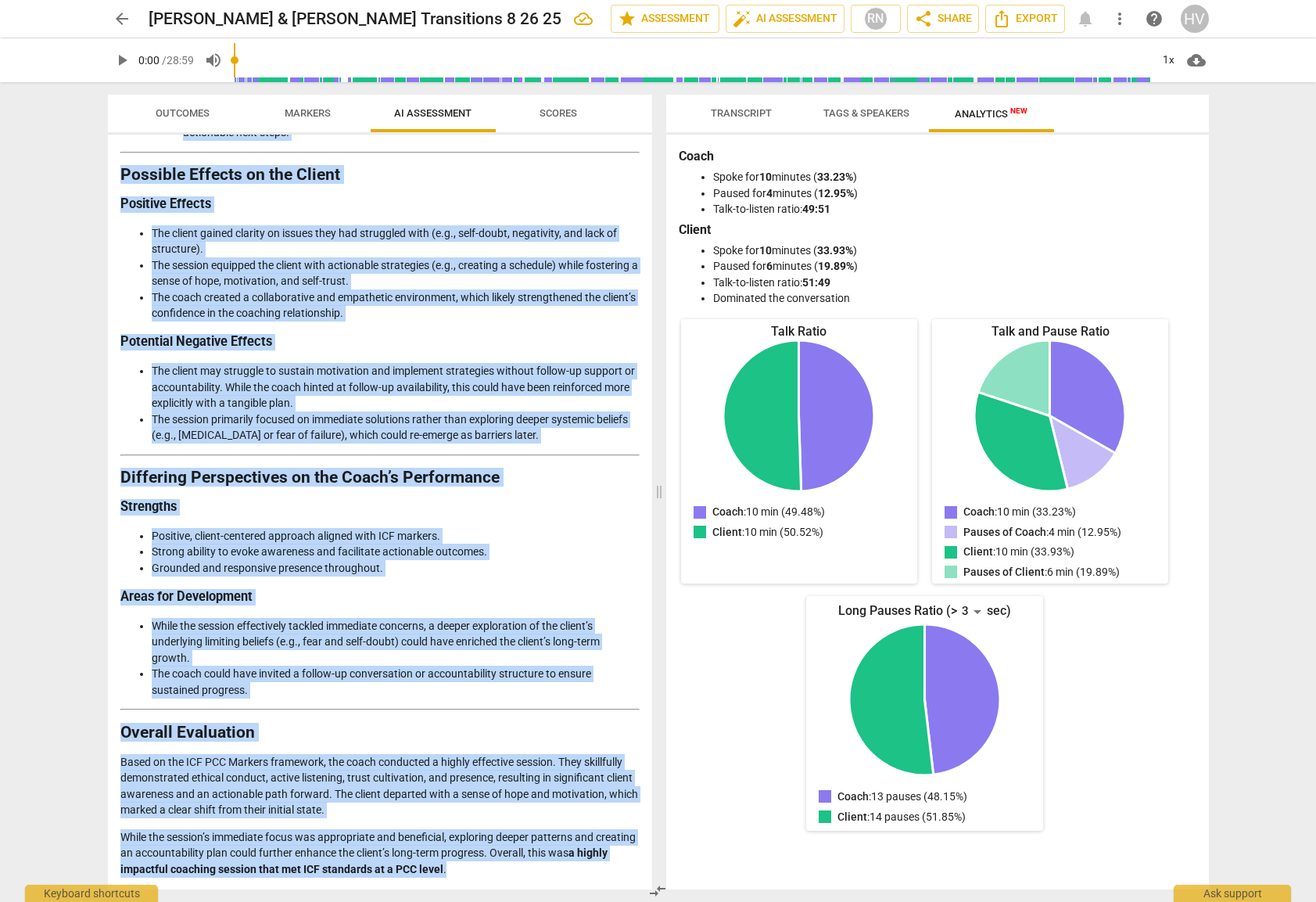
click at [875, 108] on span "Tags & Speakers" at bounding box center [866, 113] width 86 height 12
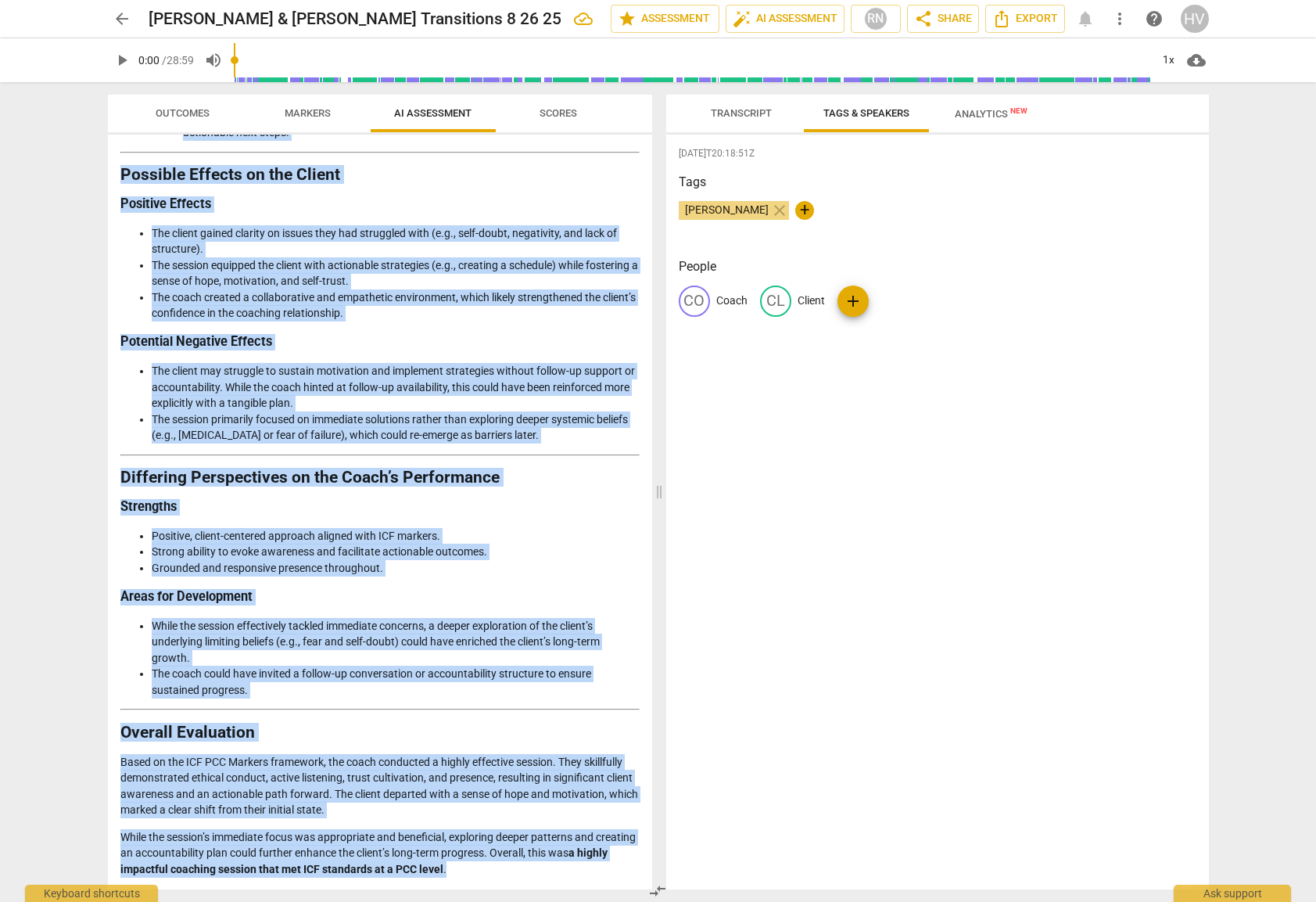
click at [756, 116] on span "Transcript" at bounding box center [741, 113] width 61 height 12
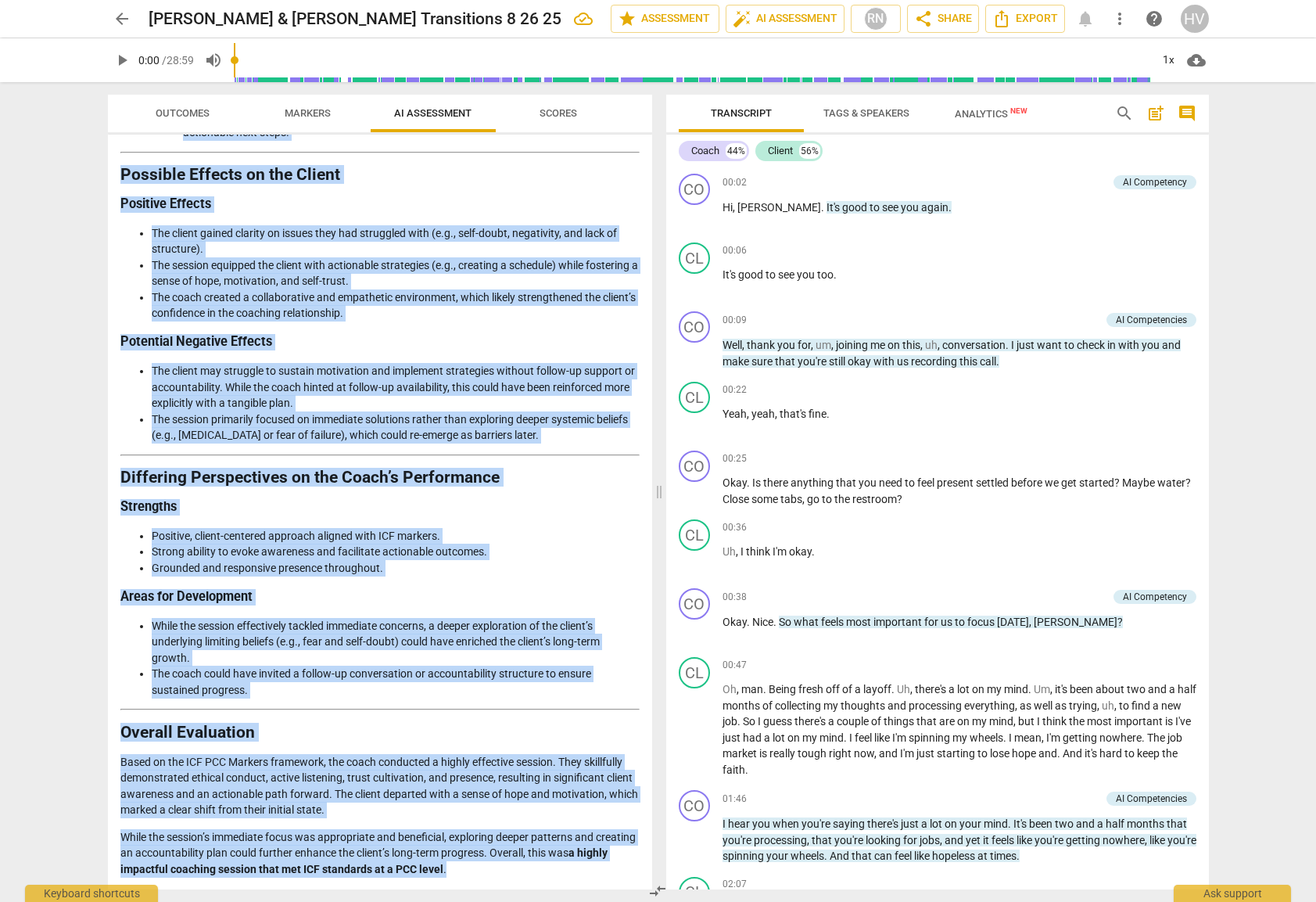
click at [192, 119] on span "Outcomes" at bounding box center [183, 114] width 91 height 21
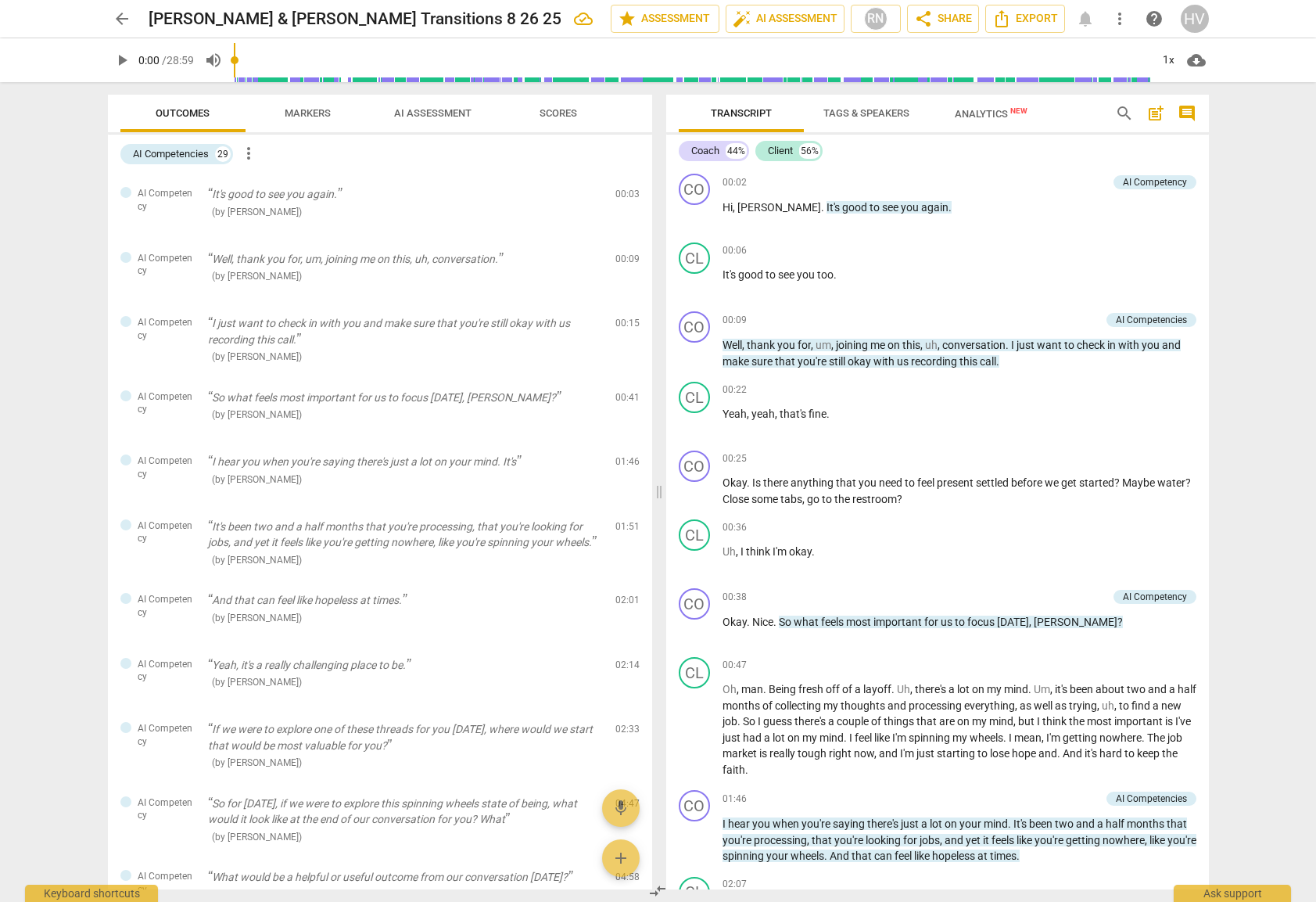
click at [313, 113] on span "Markers" at bounding box center [308, 113] width 47 height 12
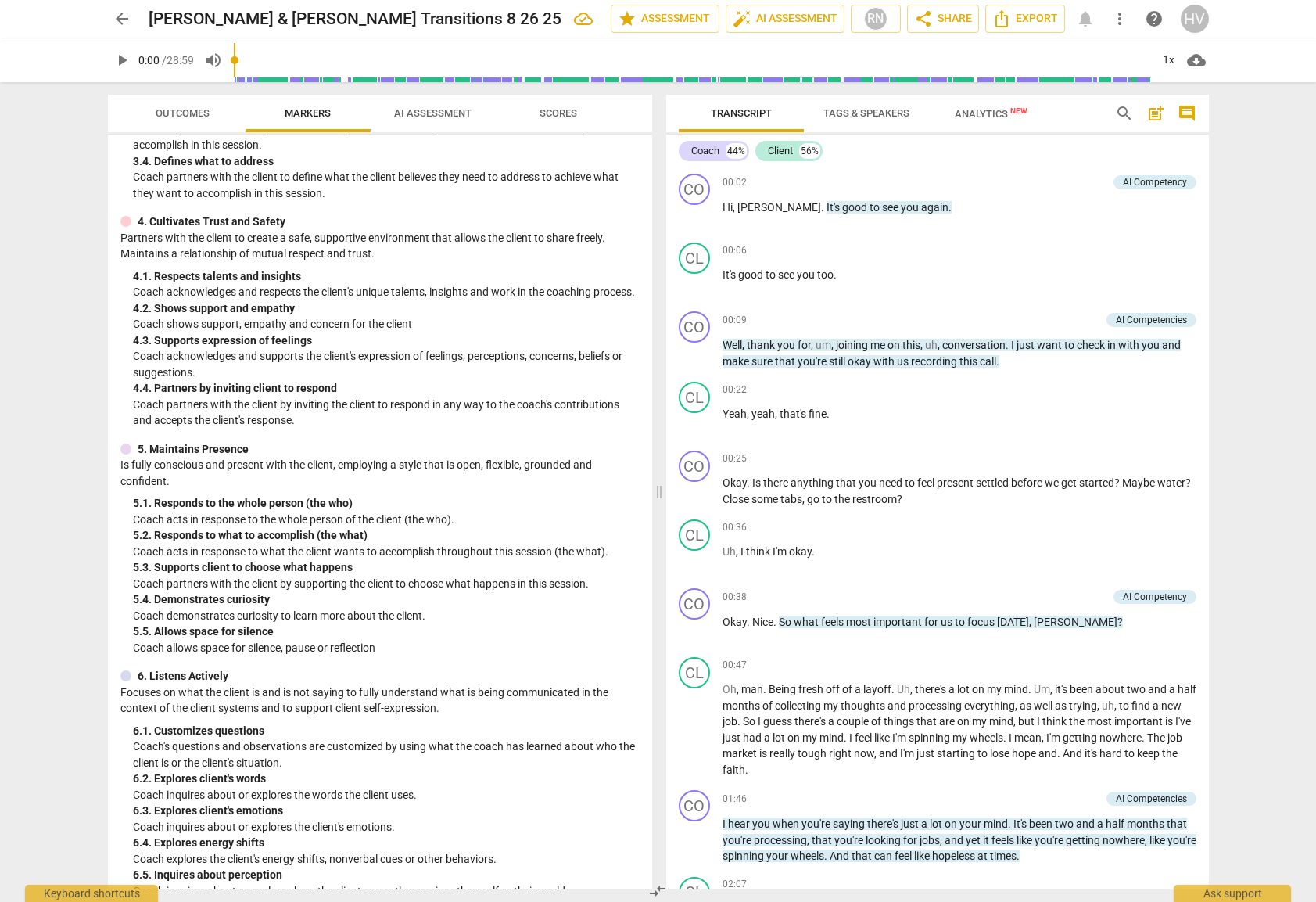
scroll to position [771, 0]
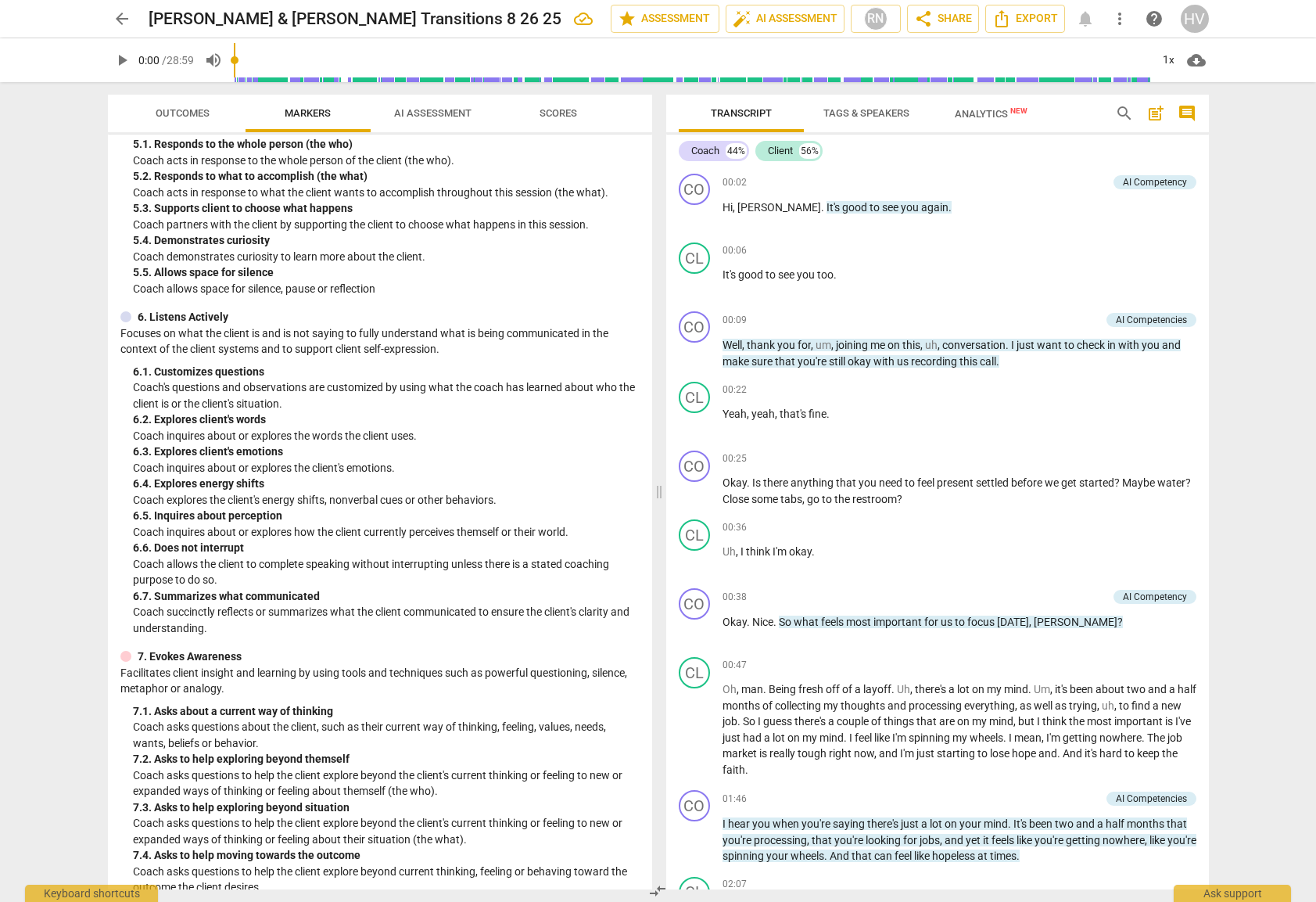
click at [449, 111] on span "AI Assessment" at bounding box center [432, 113] width 77 height 12
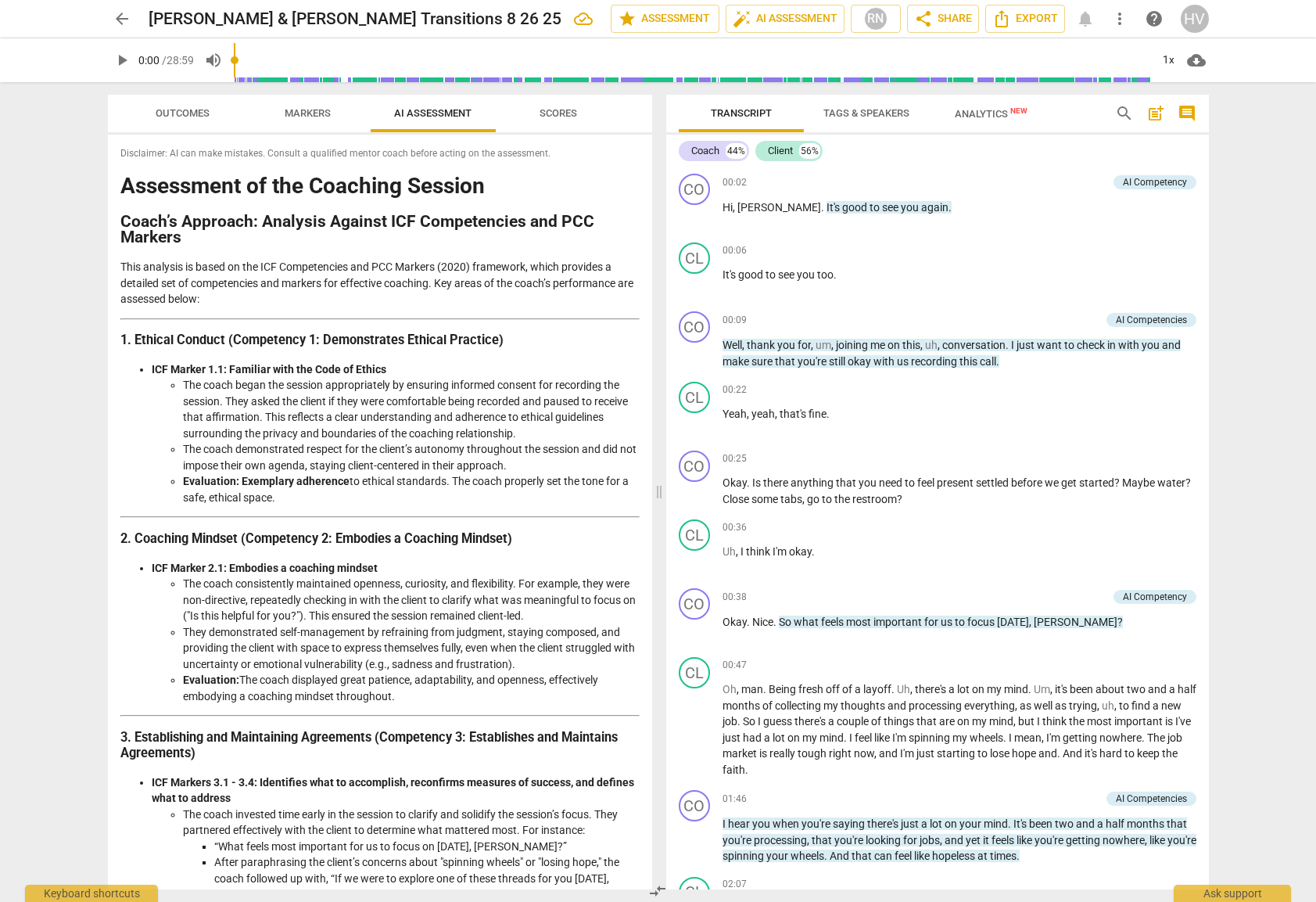
click at [577, 126] on button "Scores" at bounding box center [559, 114] width 125 height 38
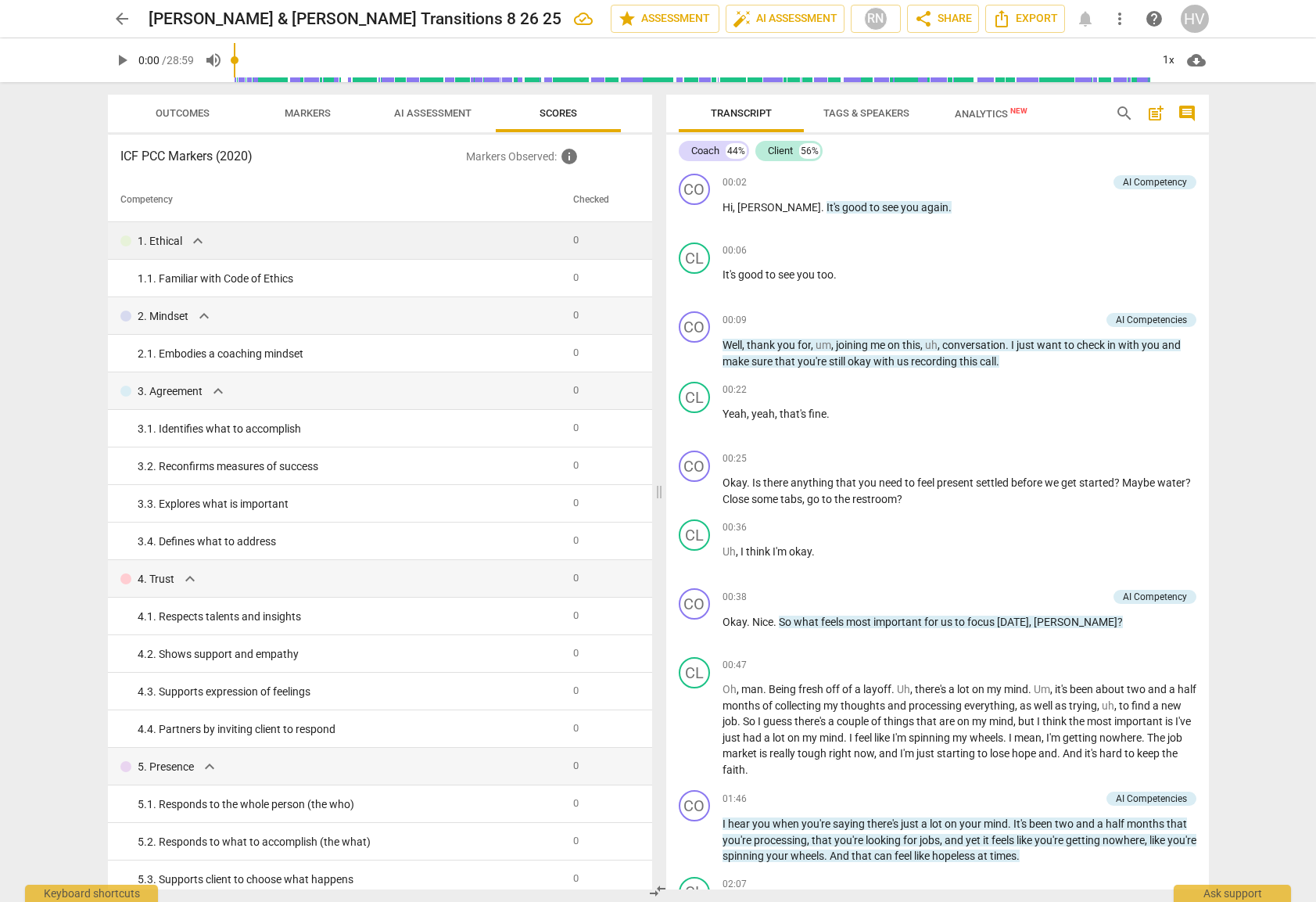
click at [197, 236] on span "expand_more" at bounding box center [197, 240] width 19 height 19
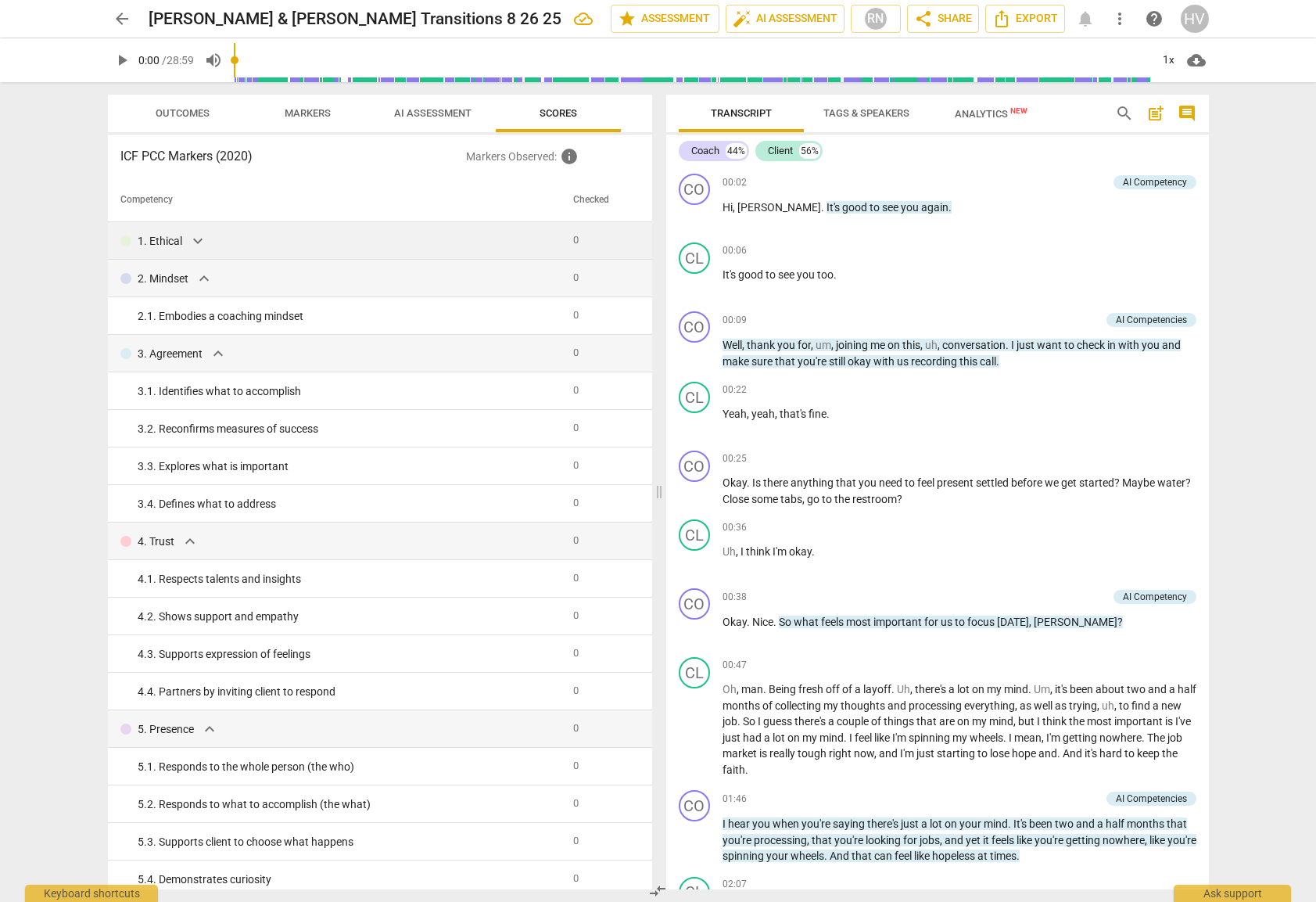
click at [197, 236] on span "expand_more" at bounding box center [197, 240] width 19 height 19
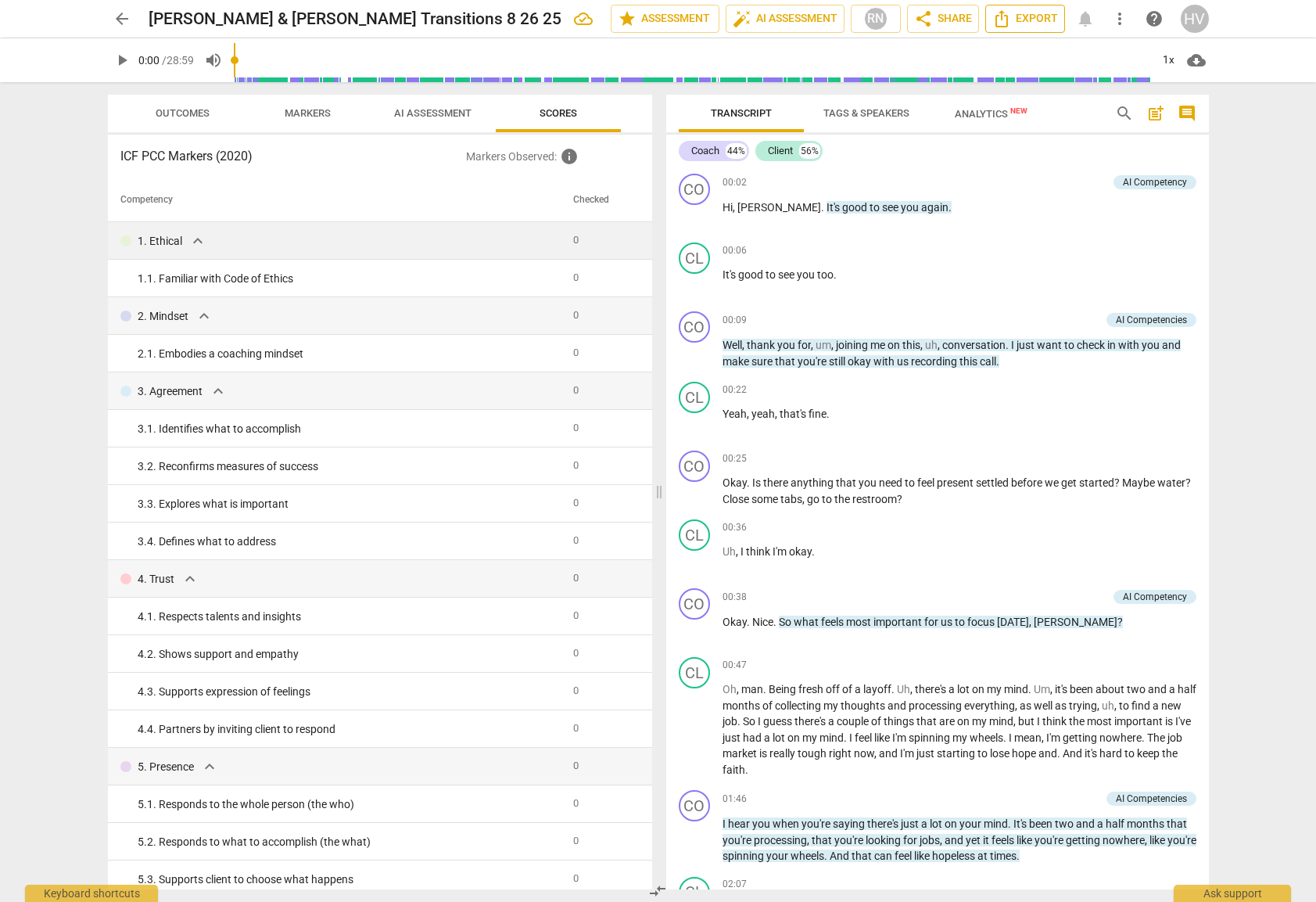
click at [1035, 8] on button "Export" at bounding box center [1024, 18] width 80 height 28
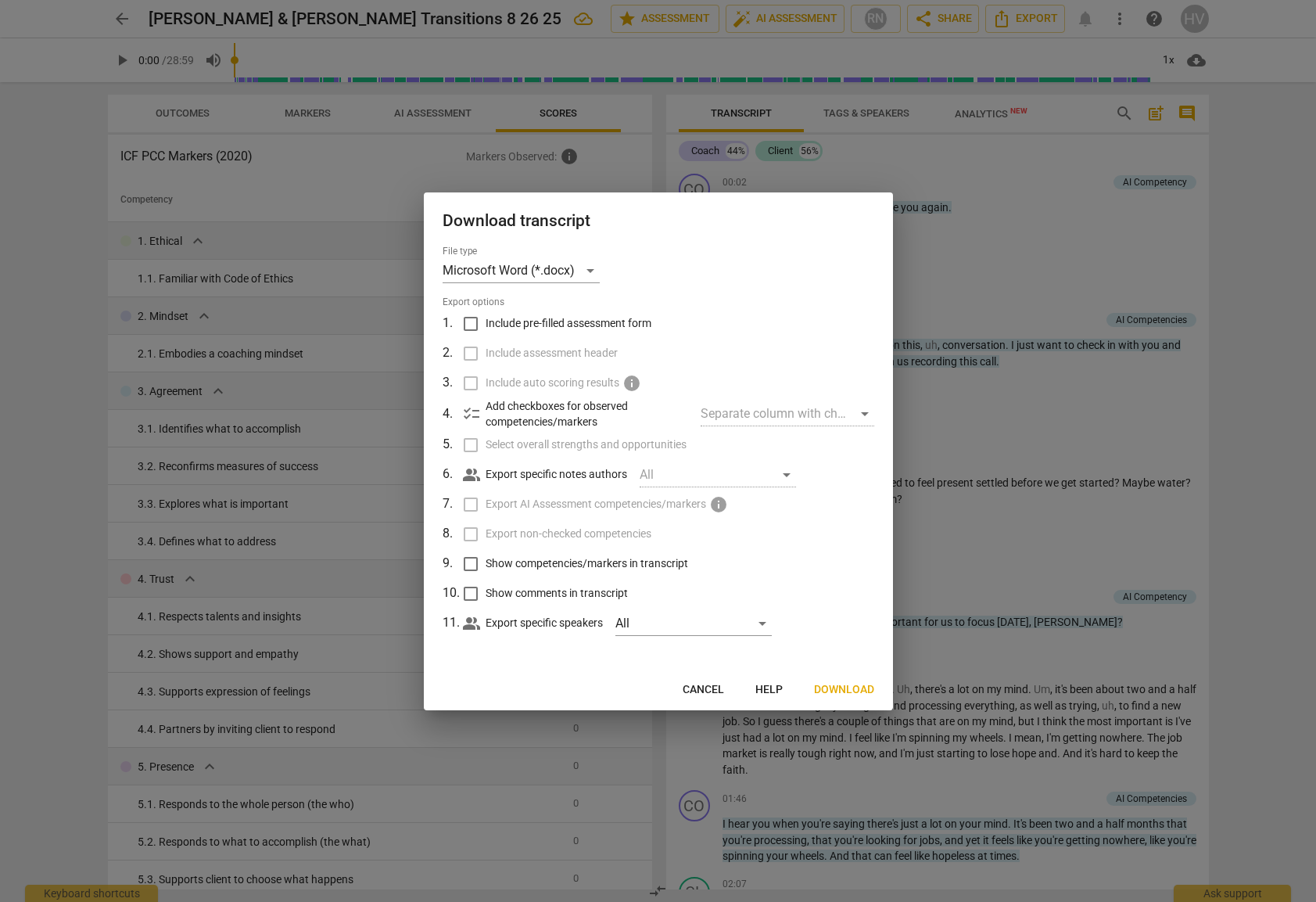
click at [840, 698] on button "Download" at bounding box center [843, 689] width 85 height 28
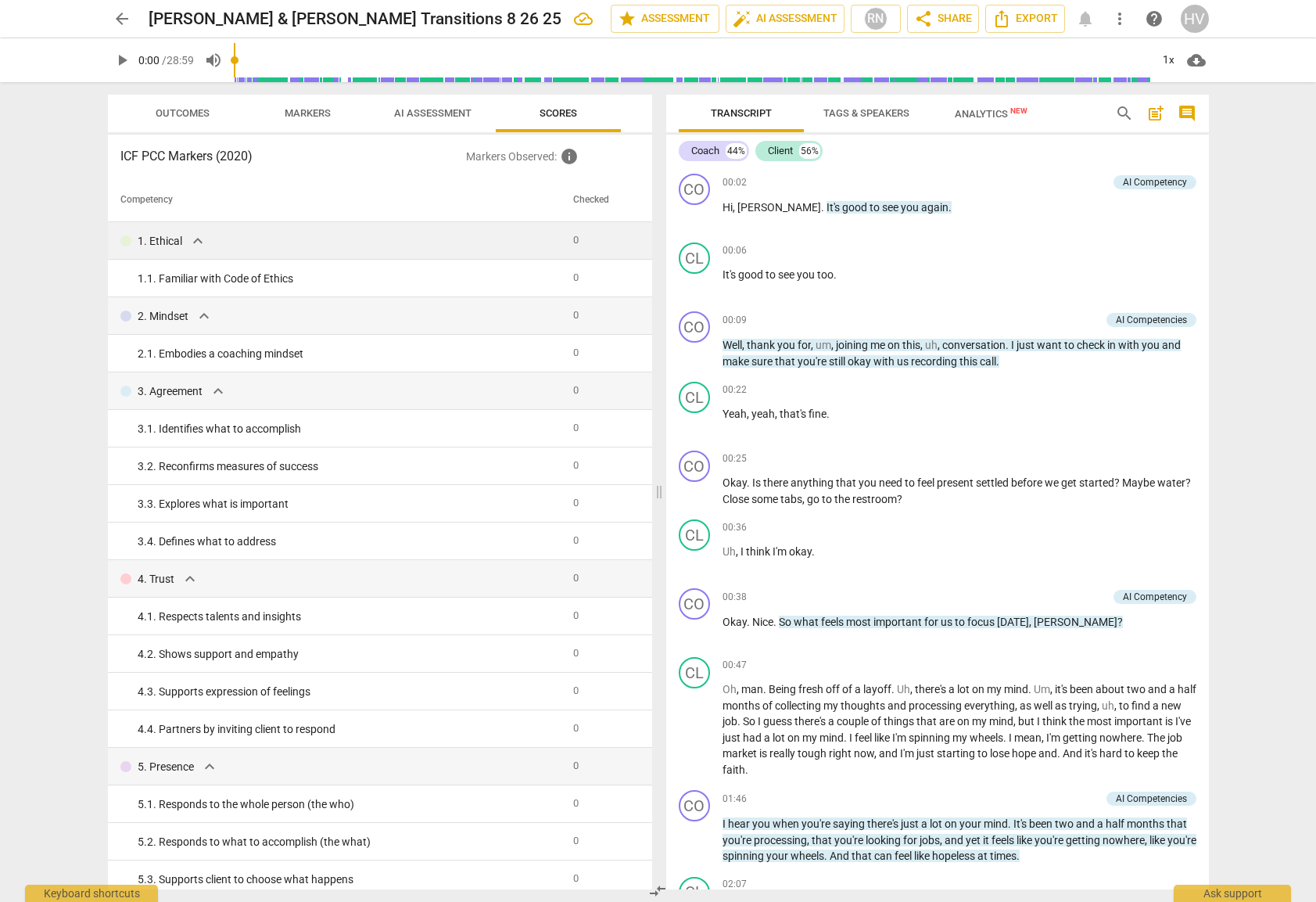
click at [113, 4] on link "arrow_back" at bounding box center [122, 18] width 28 height 28
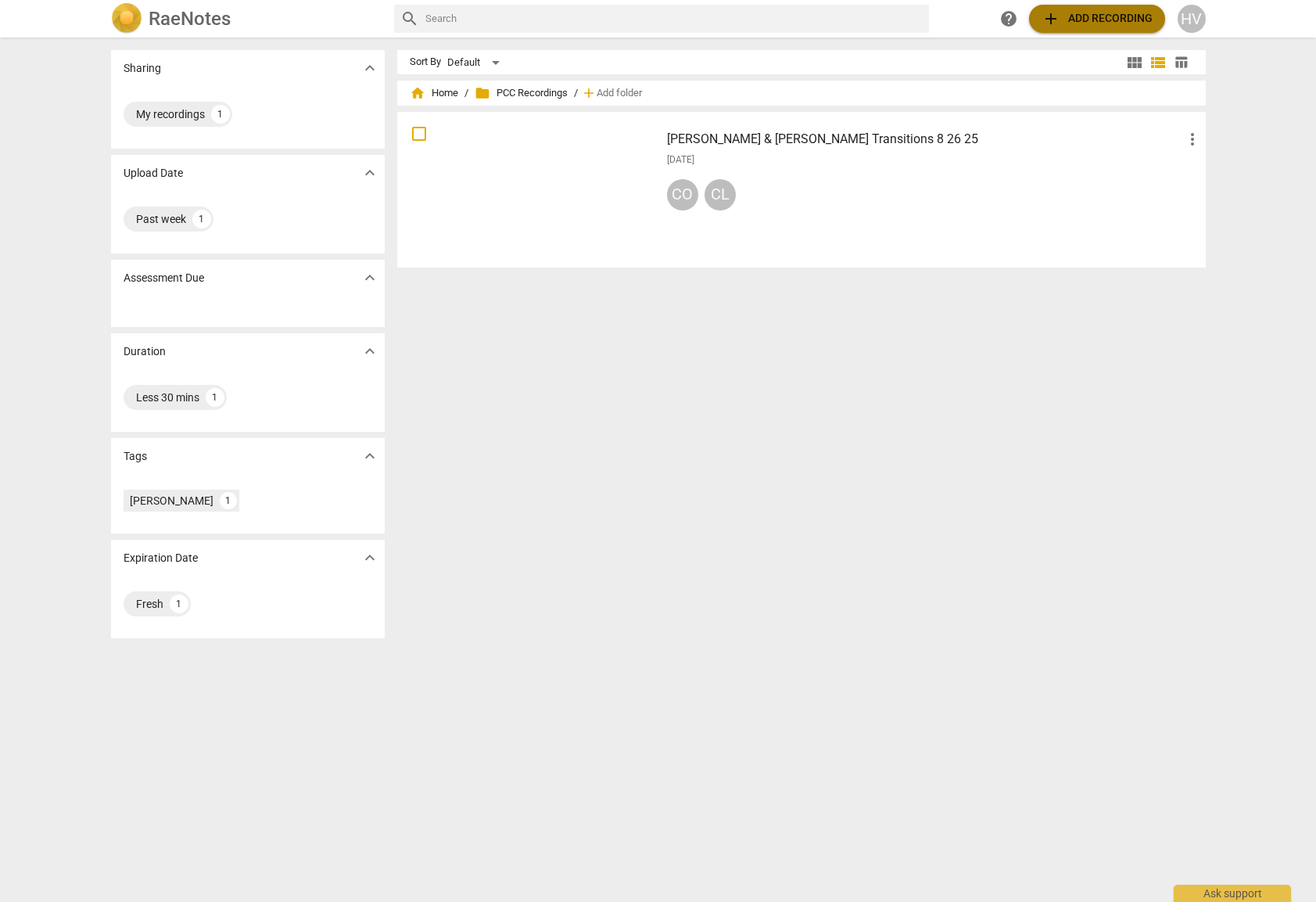
click at [1098, 15] on span "add Add recording" at bounding box center [1097, 18] width 111 height 19
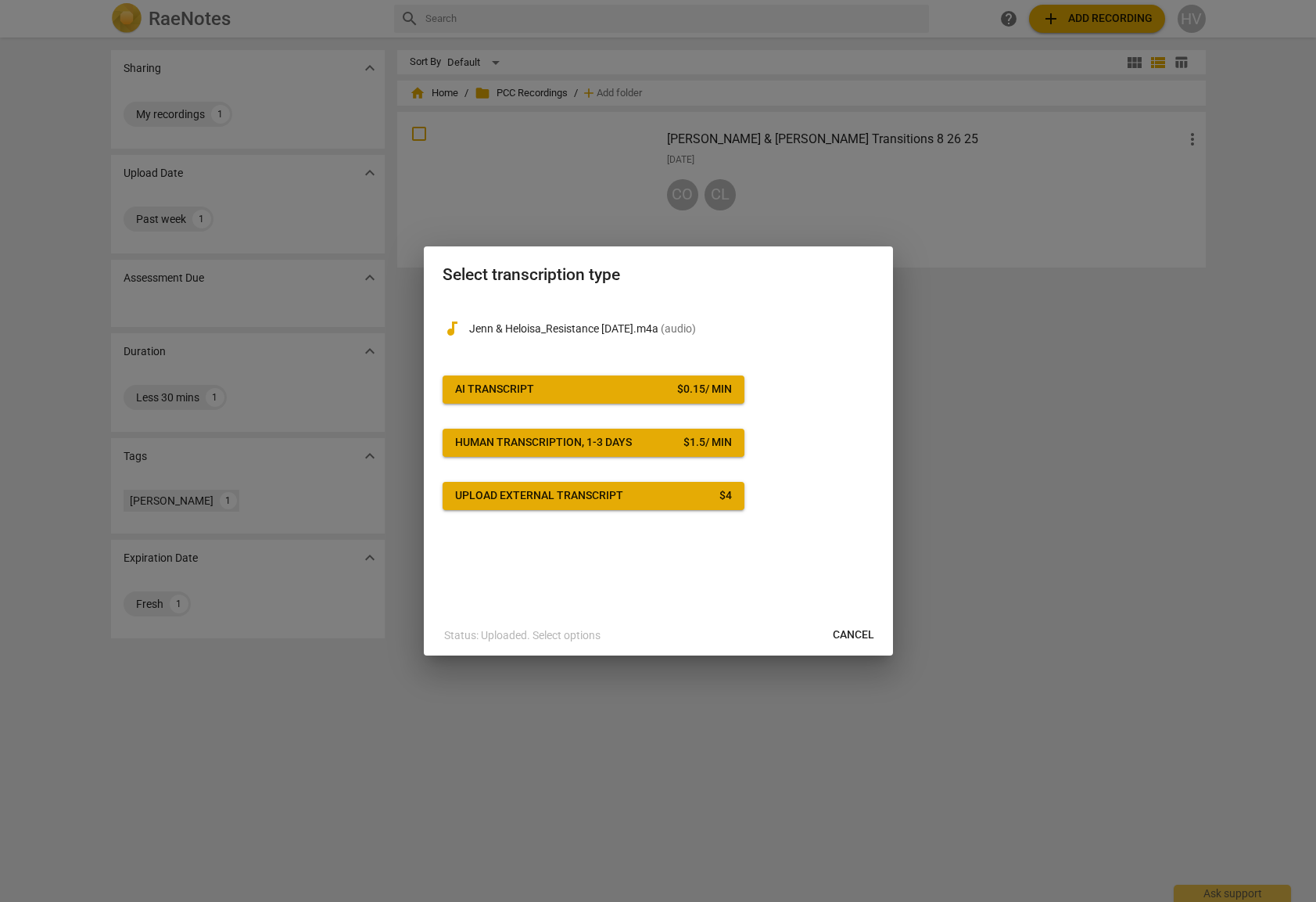
click at [623, 398] on button "AI Transcript $ 0.15 / min" at bounding box center [593, 389] width 302 height 28
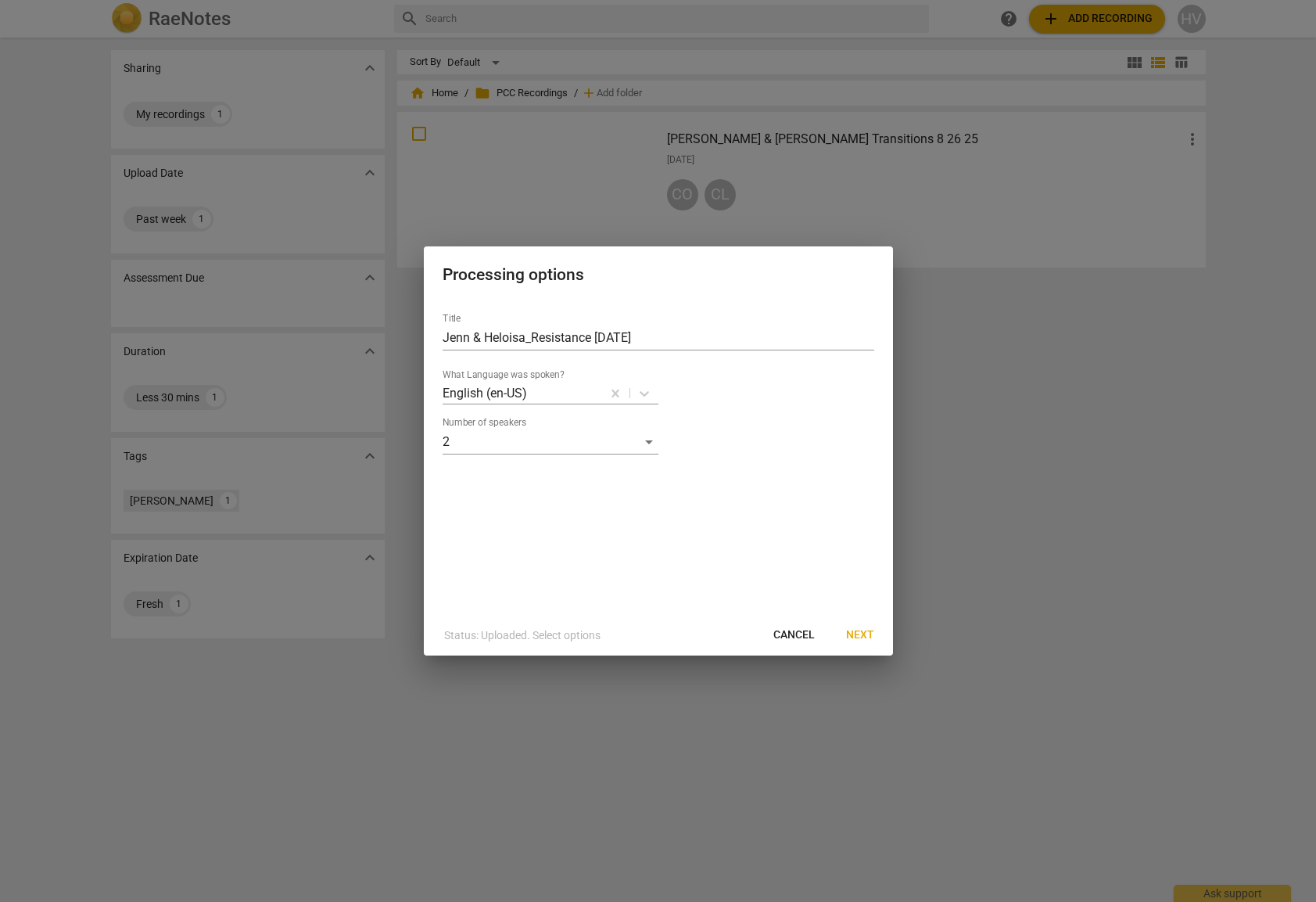
click at [864, 637] on span "Next" at bounding box center [859, 634] width 28 height 15
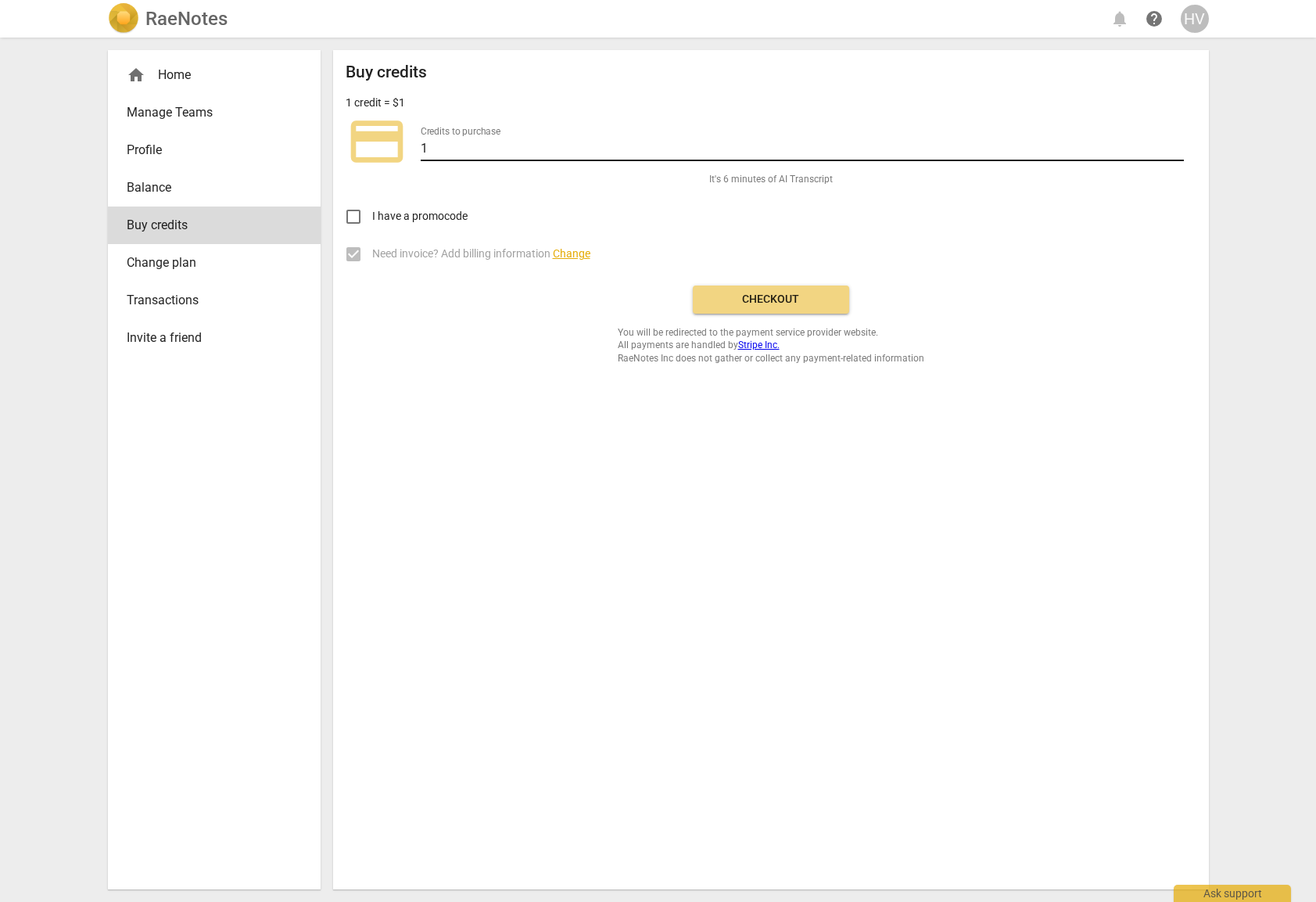
click at [515, 142] on input "1" at bounding box center [802, 150] width 763 height 22
type input "6"
click at [252, 180] on span "Balance" at bounding box center [208, 187] width 163 height 19
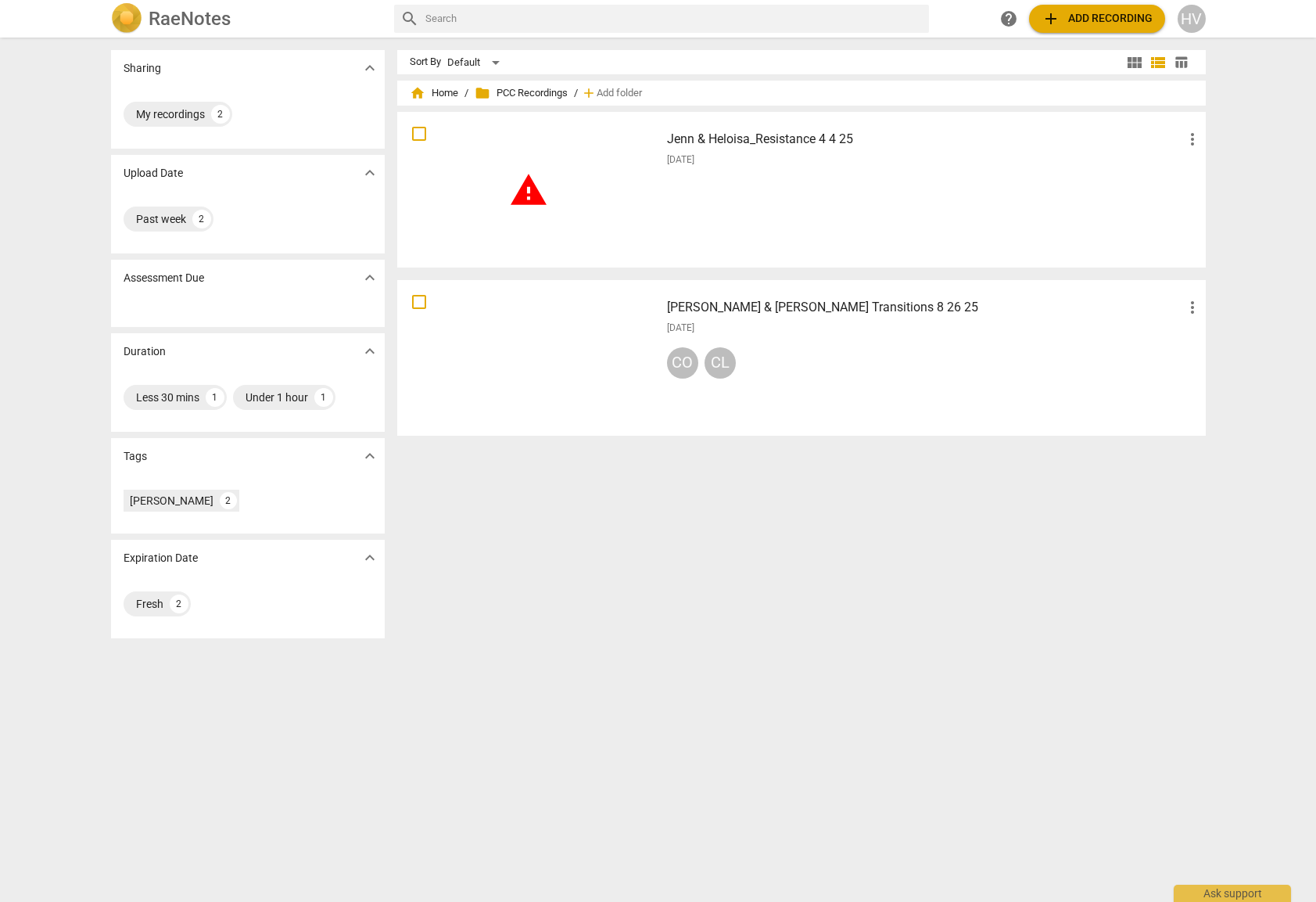
click at [782, 135] on h3 "Jenn & Heloisa_Resistance 4 4 25" at bounding box center [925, 139] width 516 height 19
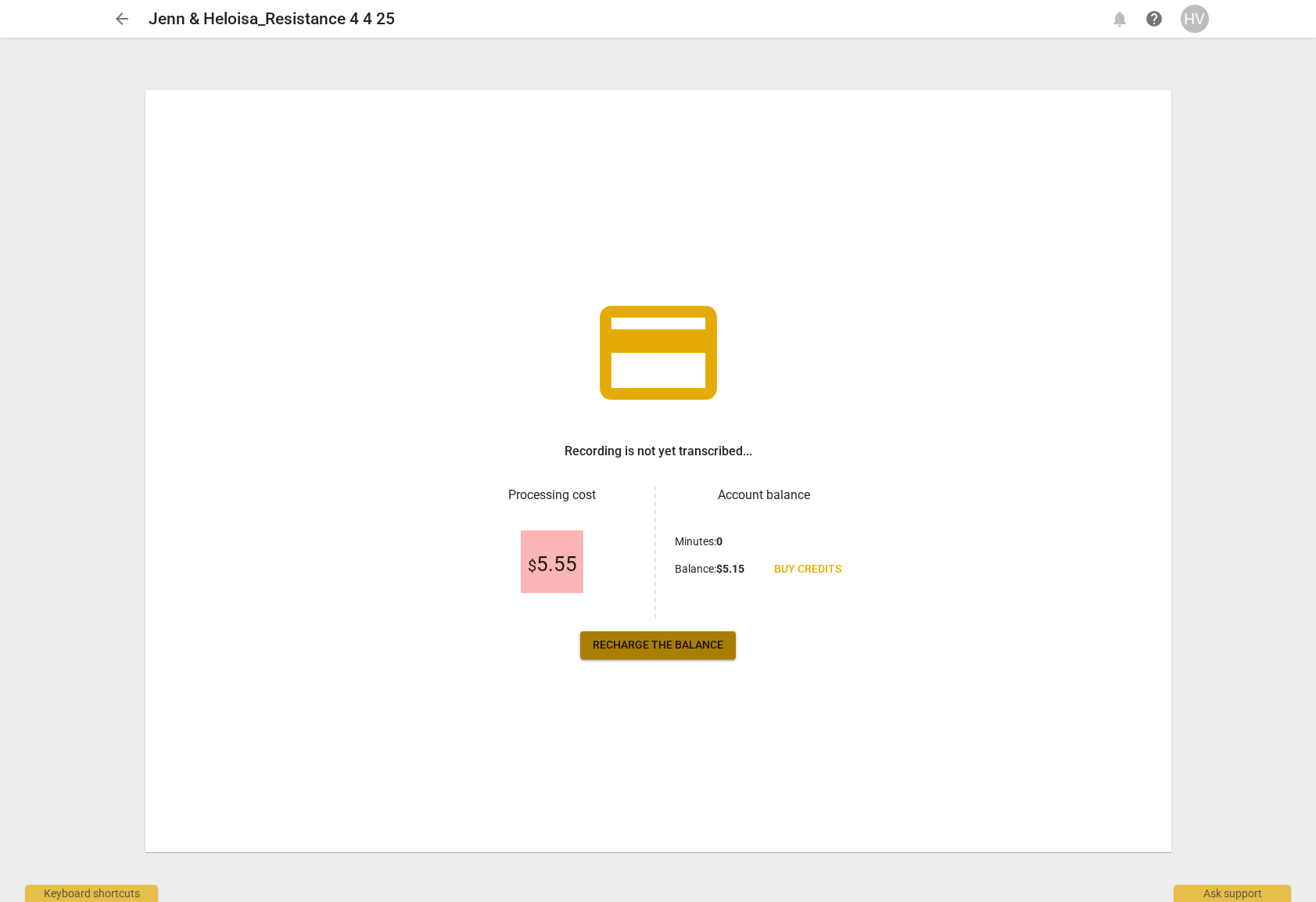
click at [694, 655] on link "Recharge the balance" at bounding box center [658, 645] width 156 height 28
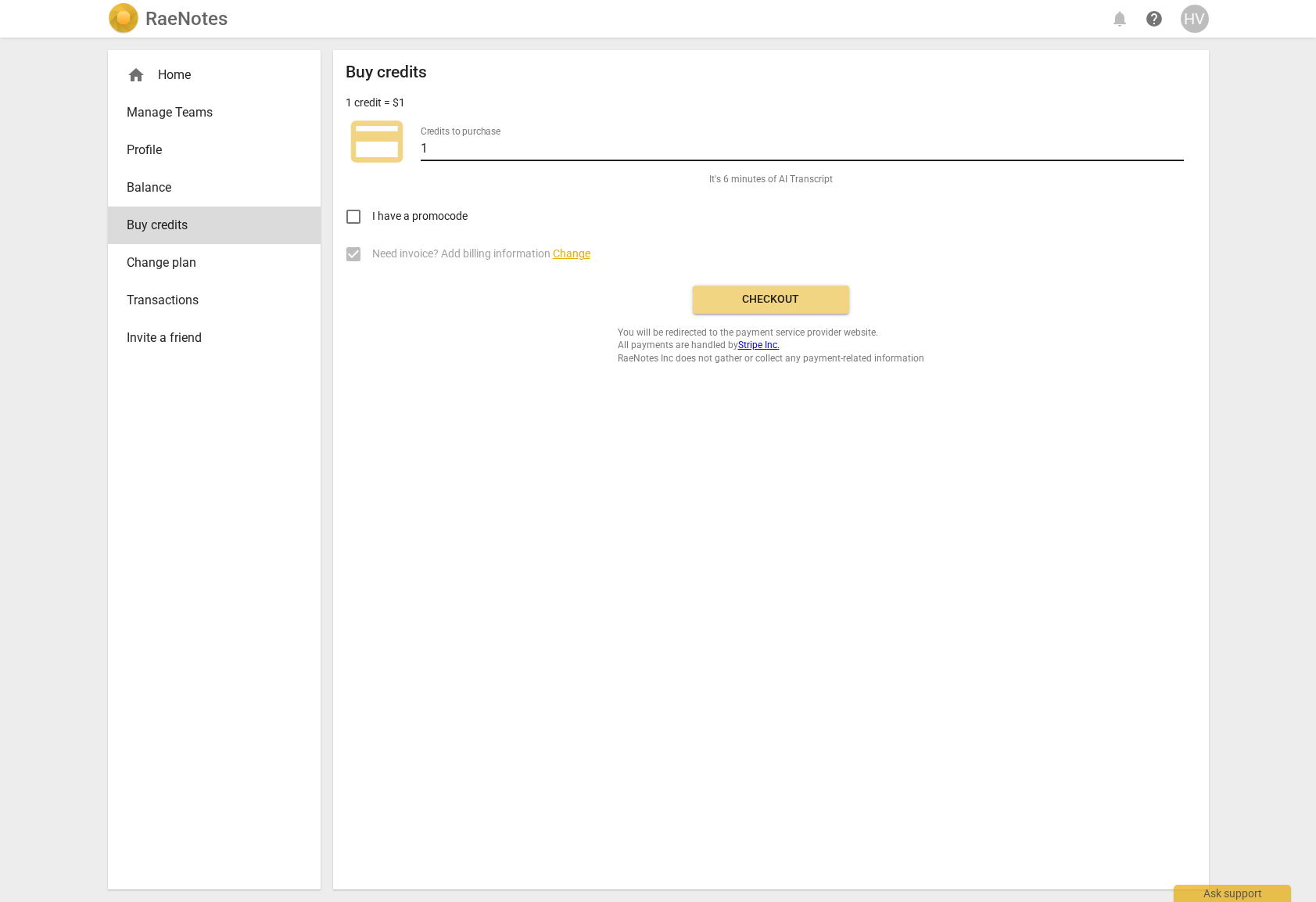
click at [487, 149] on input "1" at bounding box center [802, 150] width 763 height 22
type input "2"
click at [730, 299] on span "Checkout" at bounding box center [771, 299] width 132 height 15
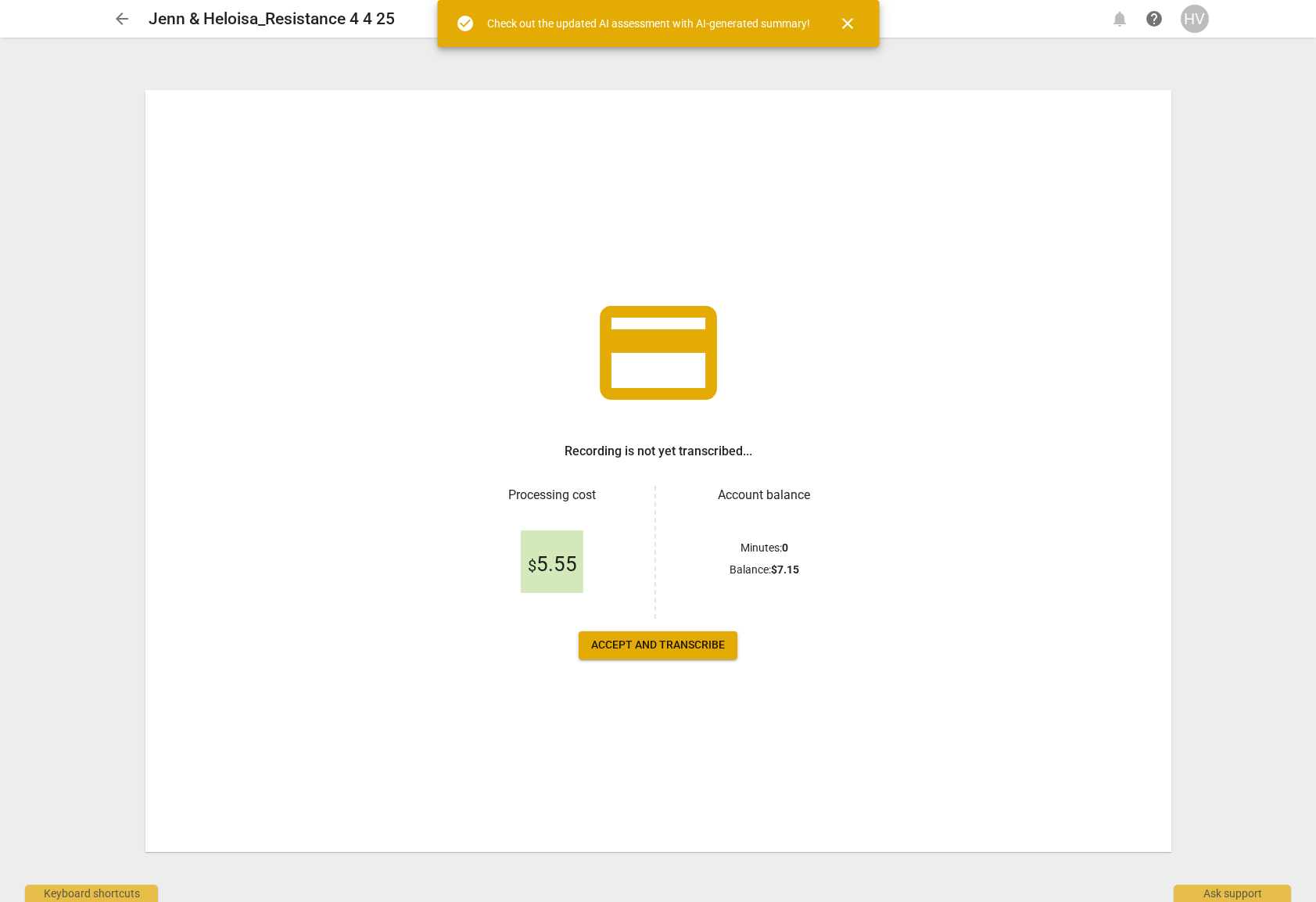
click at [645, 639] on span "Accept and transcribe" at bounding box center [657, 645] width 133 height 15
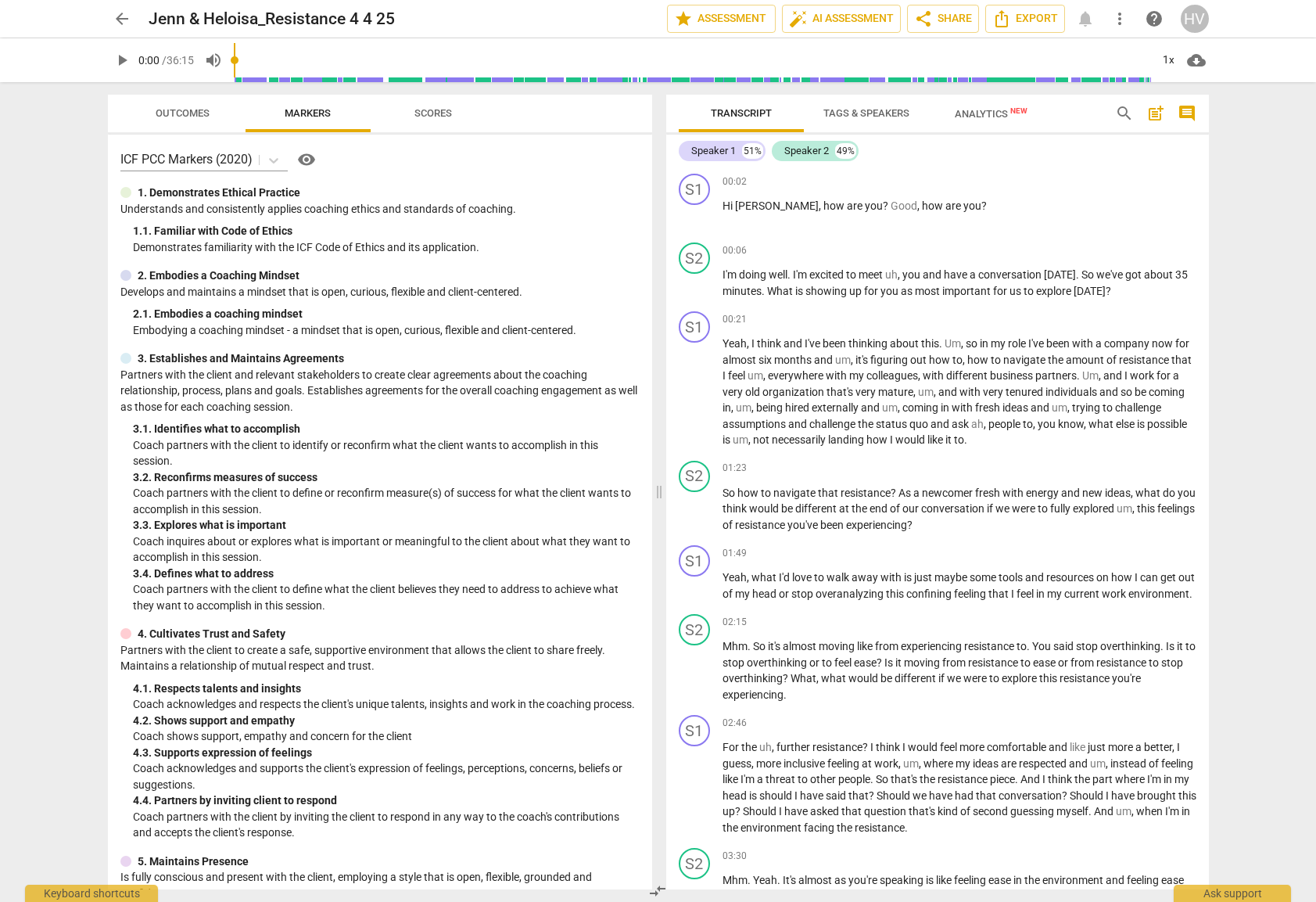
click at [859, 116] on span "Tags & Speakers" at bounding box center [866, 113] width 86 height 12
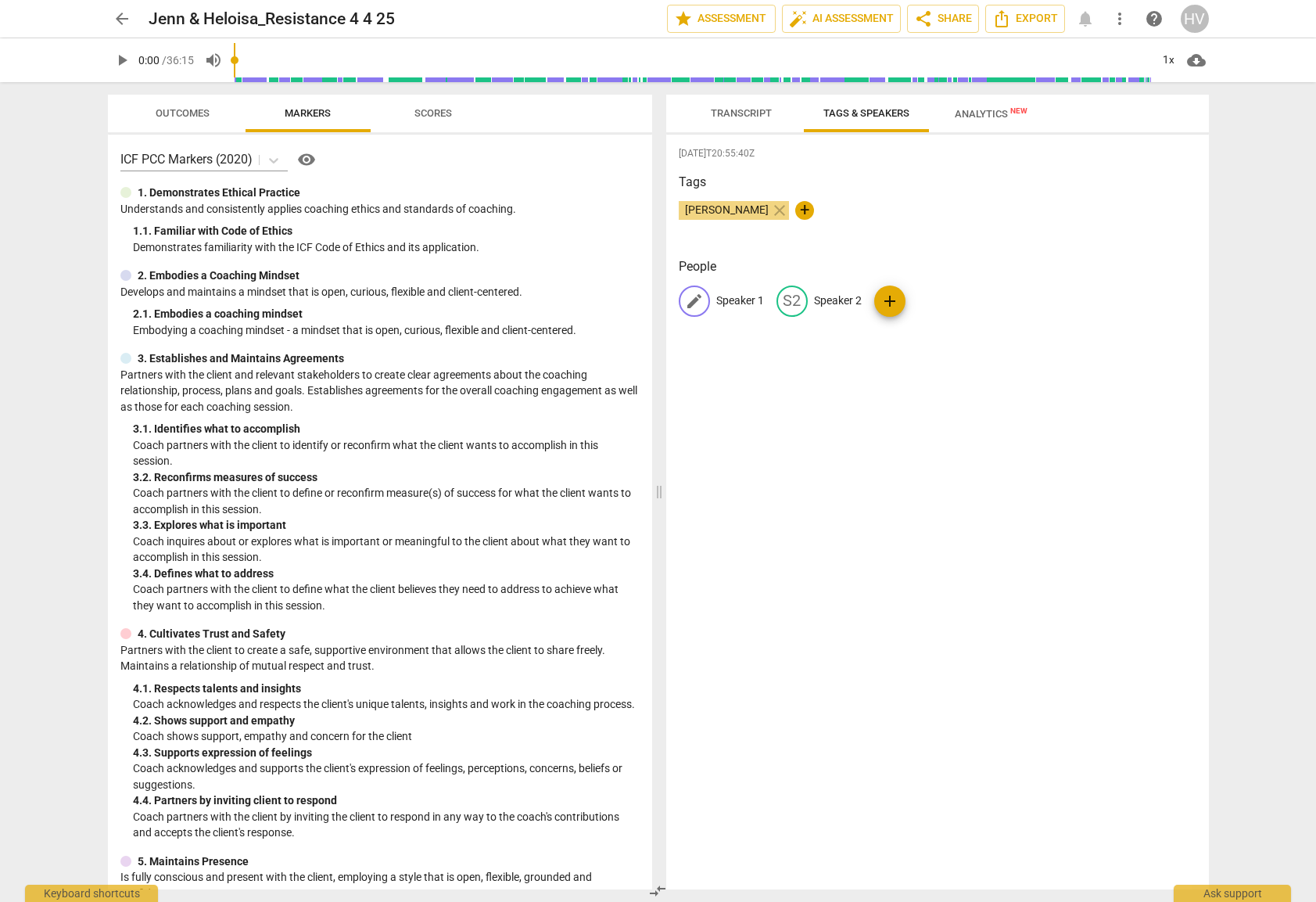
click at [743, 300] on p "Speaker 1" at bounding box center [739, 301] width 47 height 16
type input "Client"
click at [928, 303] on p "Speaker 2" at bounding box center [939, 301] width 47 height 16
type input "Coach"
click at [1008, 465] on div "[DATE]T20:55:40Z Tags [PERSON_NAME] close + People CL Client edit Coach delete …" at bounding box center [937, 511] width 543 height 755
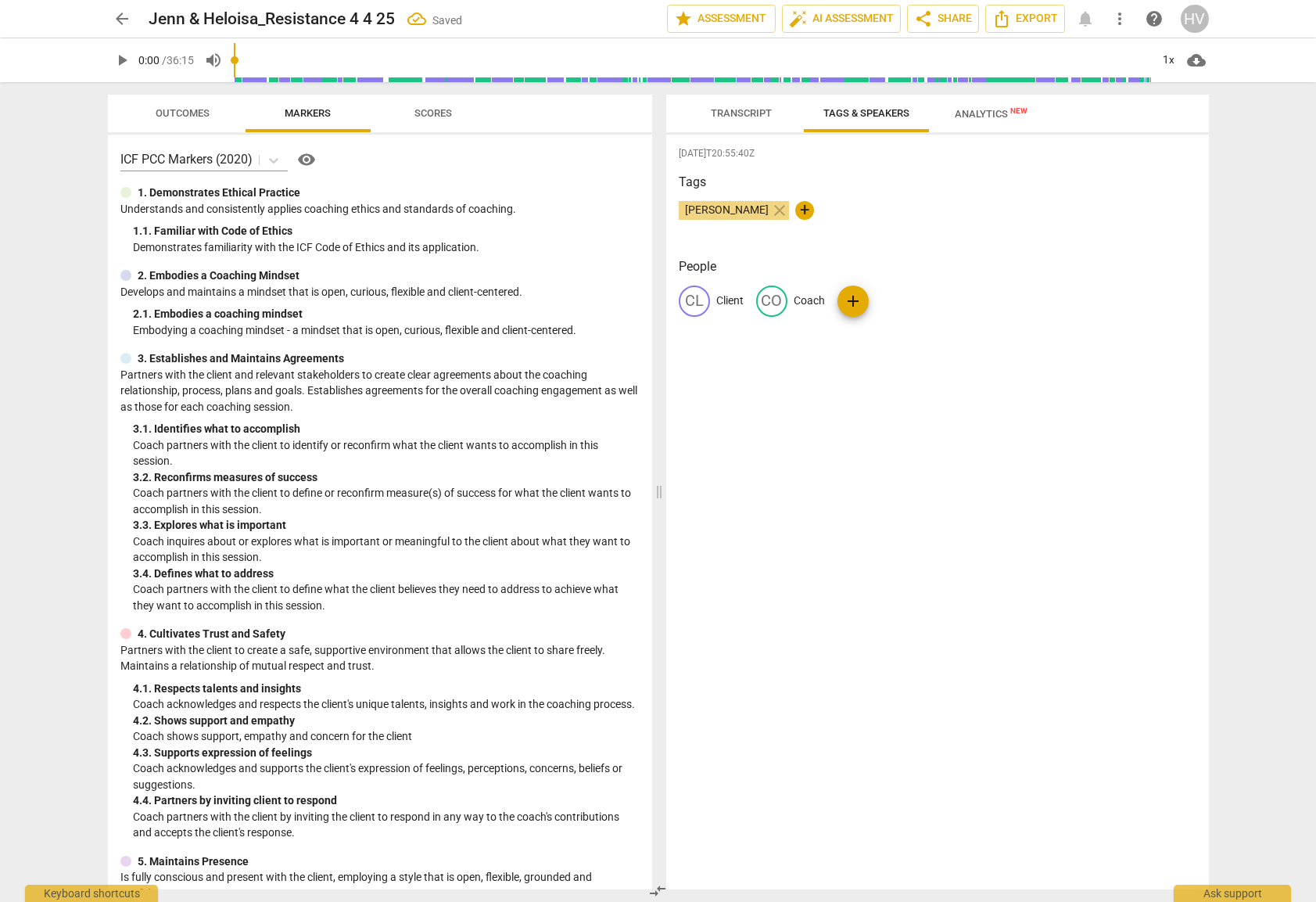
click at [729, 109] on span "Transcript" at bounding box center [741, 113] width 61 height 12
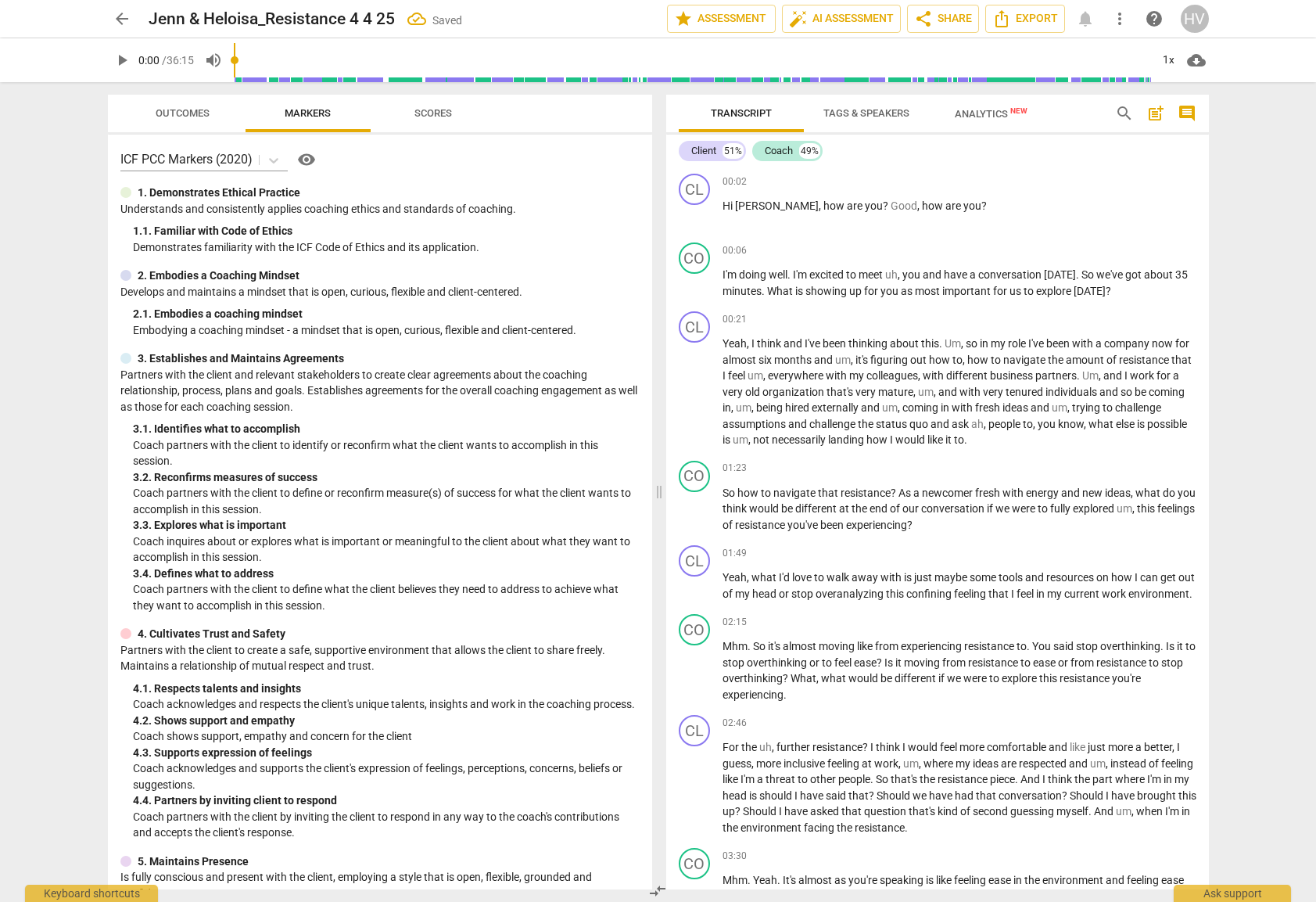
click at [992, 110] on span "Analytics New" at bounding box center [990, 114] width 73 height 12
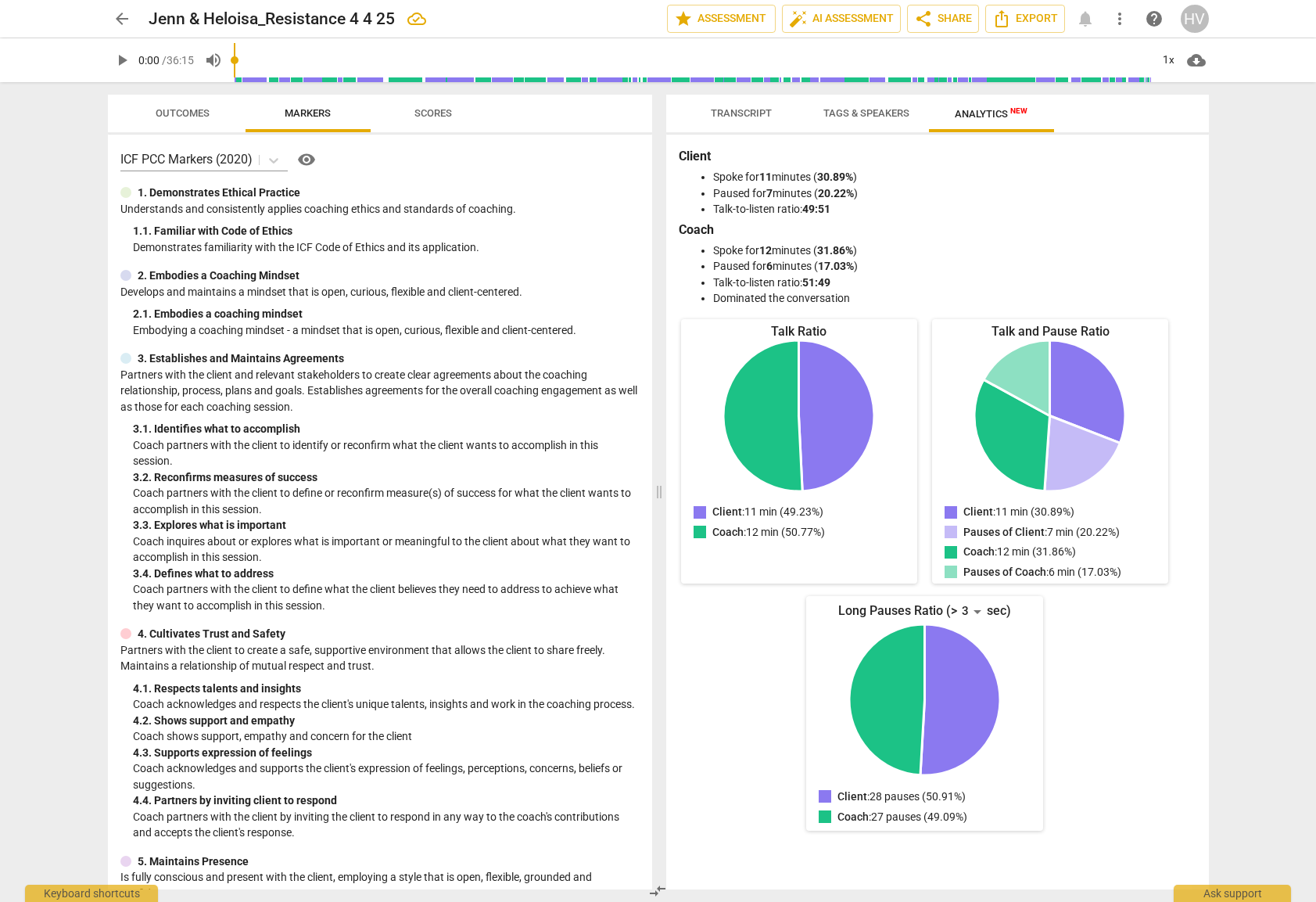
click at [182, 96] on button "Outcomes" at bounding box center [183, 114] width 125 height 38
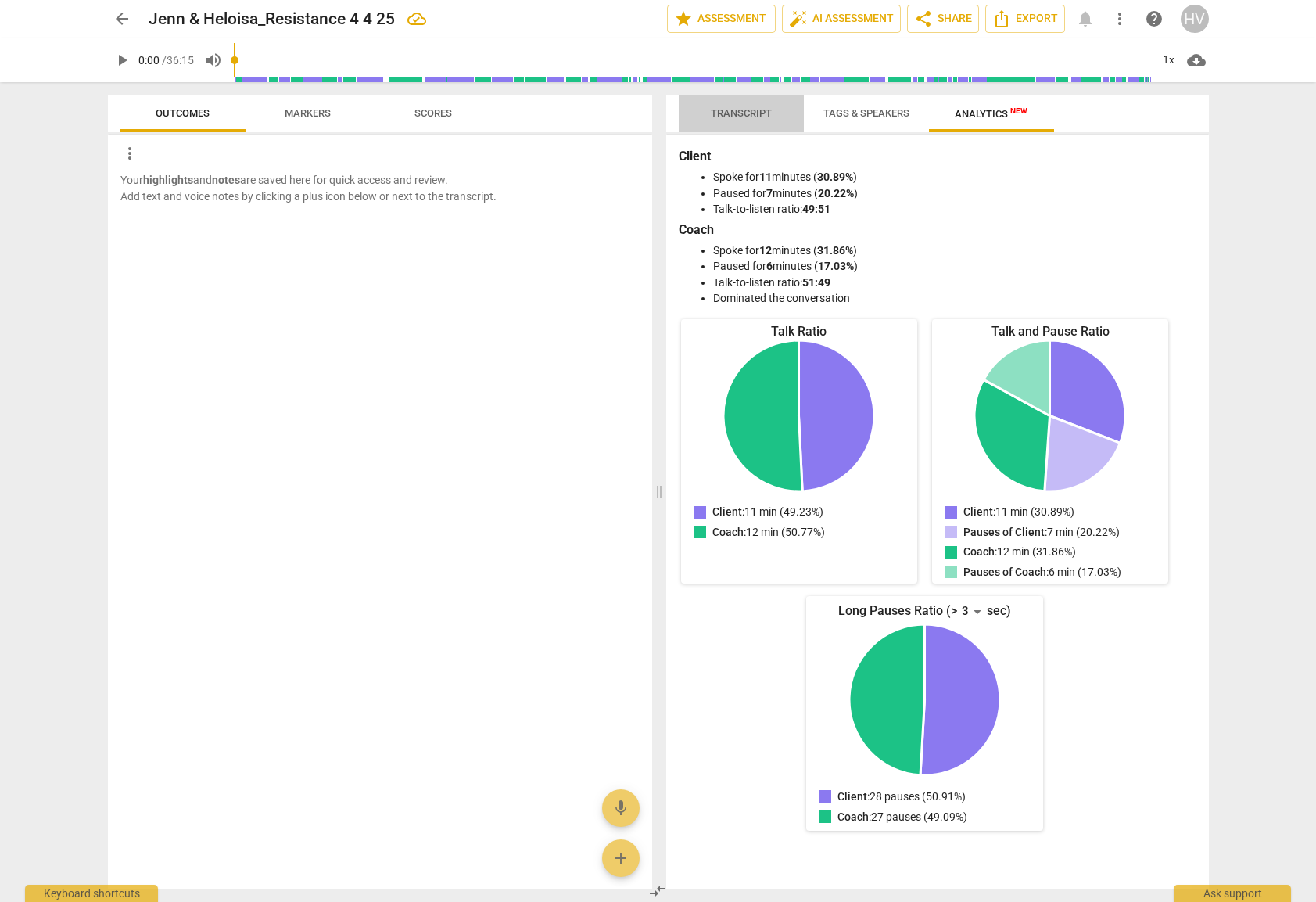
click at [731, 120] on span "Transcript" at bounding box center [741, 114] width 98 height 21
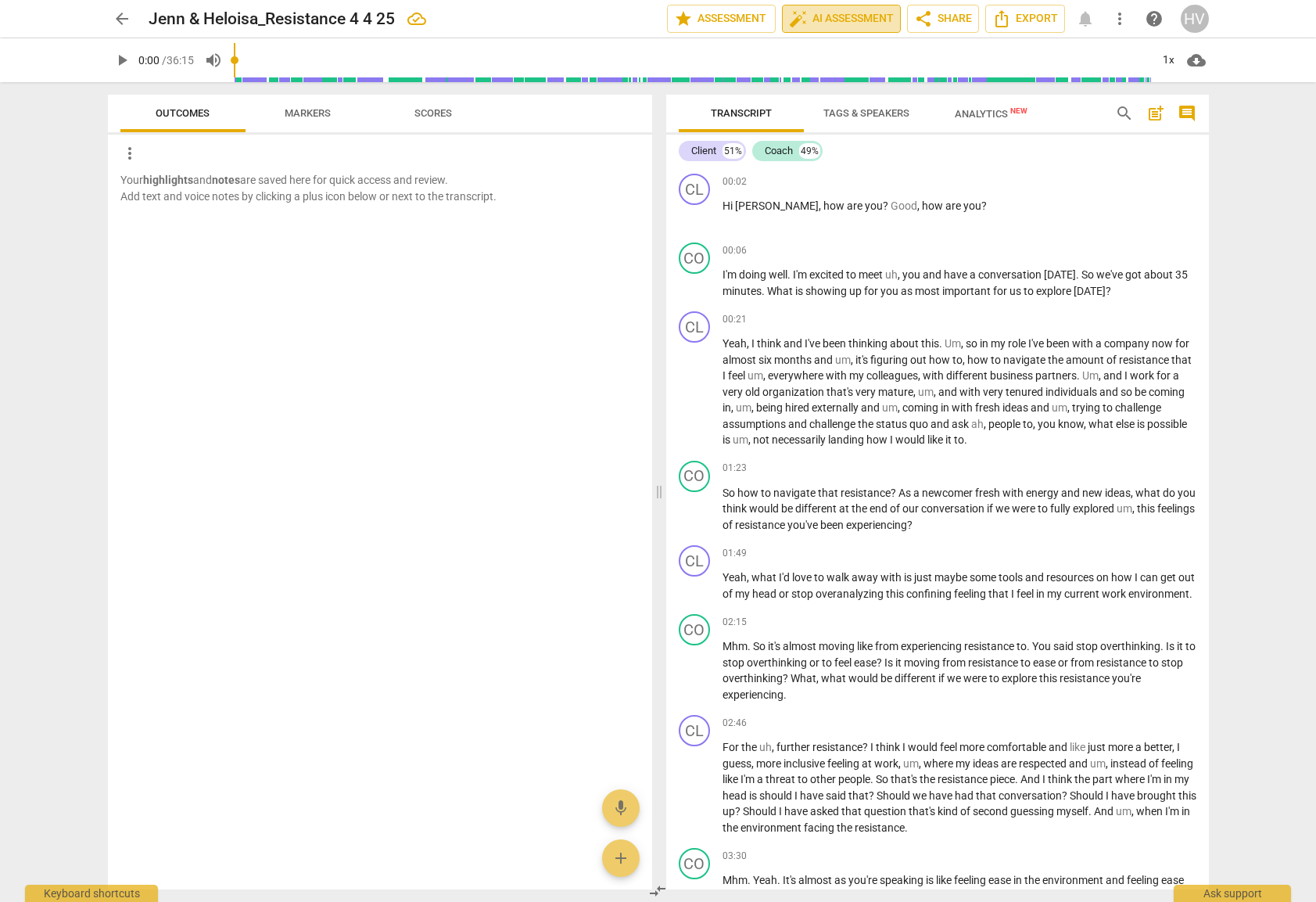
click at [859, 7] on button "auto_fix_high AI Assessment" at bounding box center [841, 18] width 119 height 28
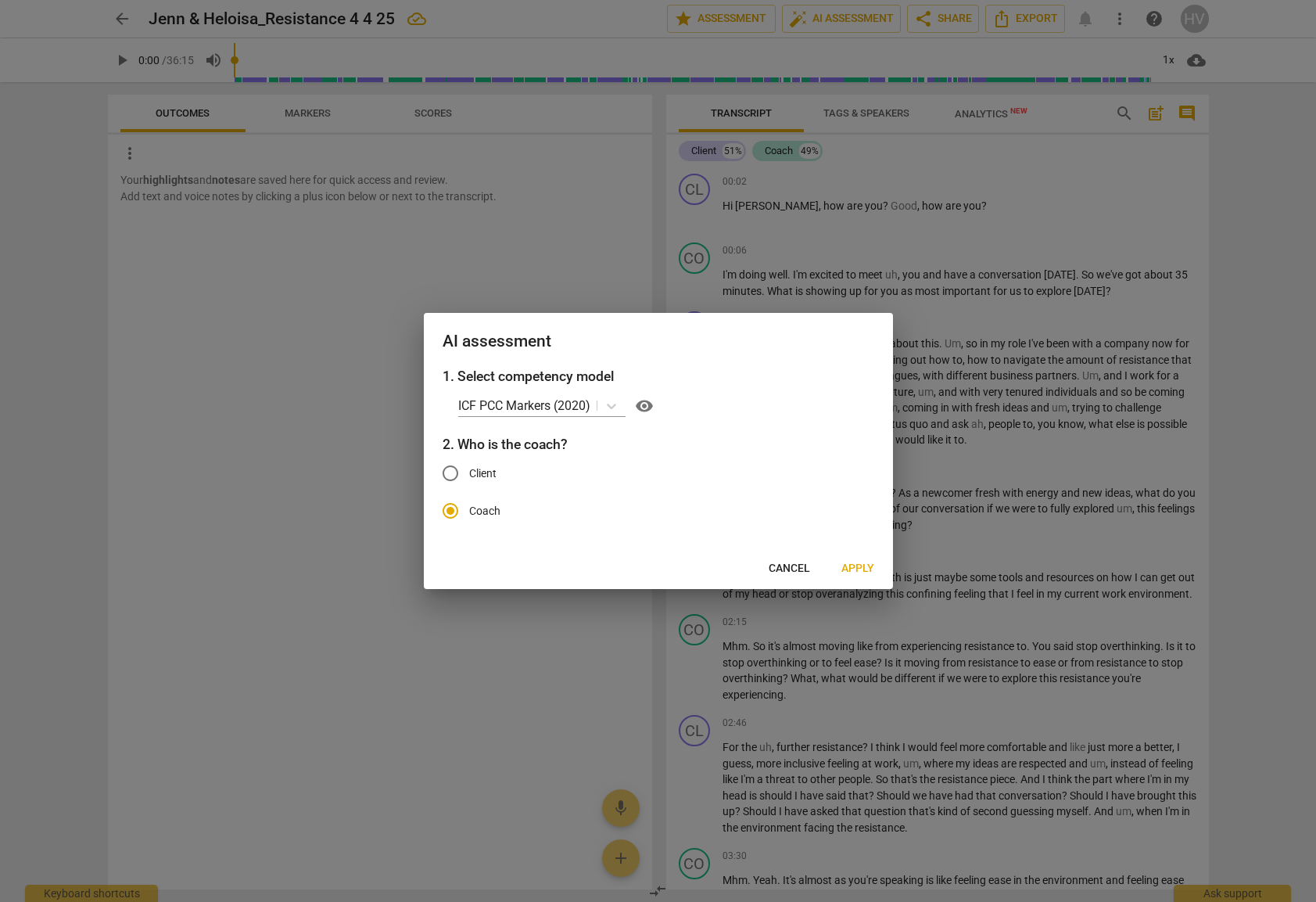
click at [867, 573] on span "Apply" at bounding box center [858, 568] width 33 height 15
